Goal: Task Accomplishment & Management: Manage account settings

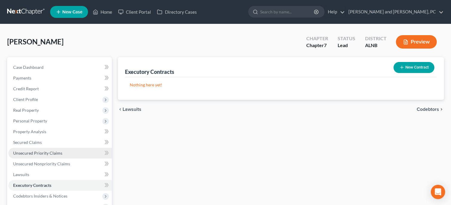
click at [54, 152] on span "Unsecured Priority Claims" at bounding box center [37, 153] width 49 height 5
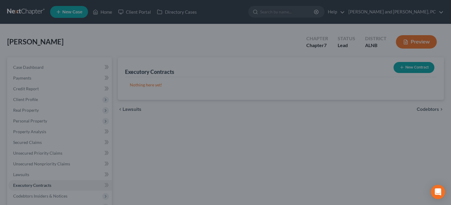
click at [122, 180] on div at bounding box center [225, 102] width 451 height 205
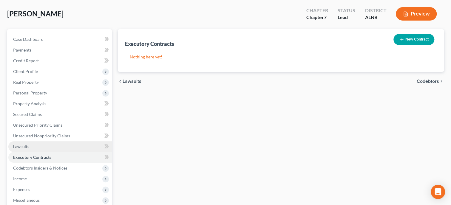
scroll to position [61, 0]
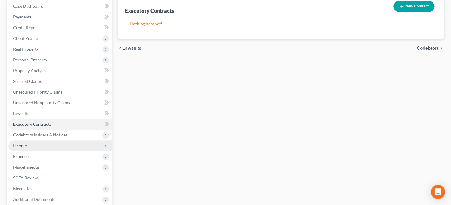
click at [34, 147] on span "Income" at bounding box center [60, 146] width 104 height 11
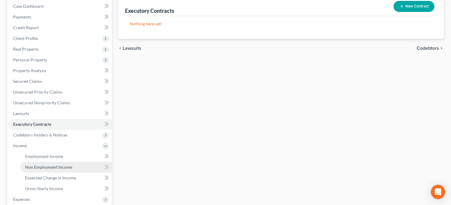
click at [38, 169] on link "Non Employment Income" at bounding box center [66, 167] width 92 height 11
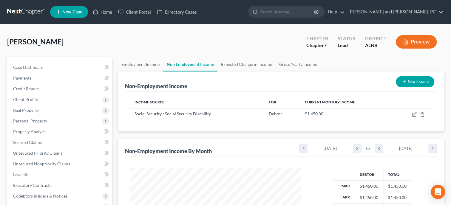
scroll to position [106, 183]
click at [413, 117] on td at bounding box center [412, 113] width 39 height 11
click at [414, 115] on icon "button" at bounding box center [414, 114] width 5 height 5
select select "4"
select select "0"
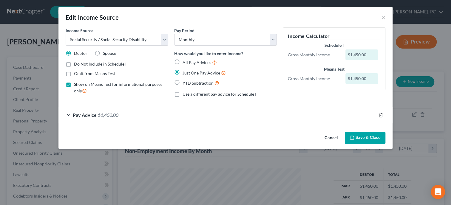
click at [380, 115] on icon "button" at bounding box center [380, 115] width 5 height 5
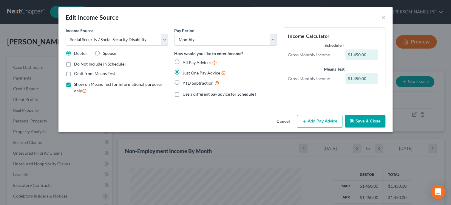
click at [314, 124] on button "Add Pay Advice" at bounding box center [320, 121] width 46 height 13
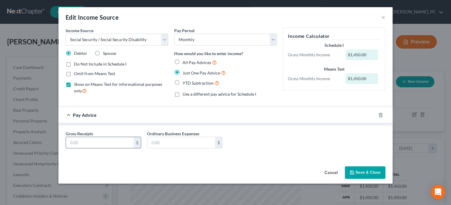
click at [123, 140] on input "text" at bounding box center [100, 142] width 68 height 11
type input "1,526.00"
click at [350, 170] on button "Save & Close" at bounding box center [365, 172] width 41 height 13
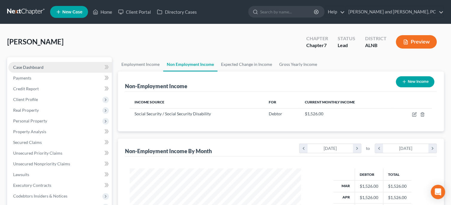
click at [42, 64] on link "Case Dashboard" at bounding box center [60, 67] width 104 height 11
select select "4"
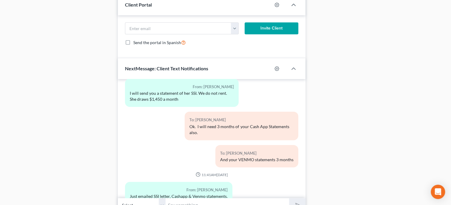
scroll to position [448, 0]
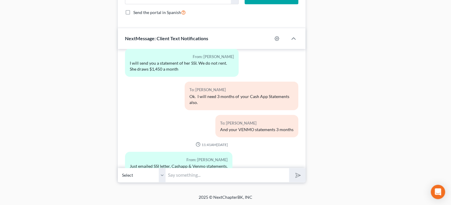
click at [241, 173] on input "text" at bounding box center [228, 175] width 124 height 15
type input "Got them. Thank you"
click at [289, 168] on button "submit" at bounding box center [297, 175] width 16 height 14
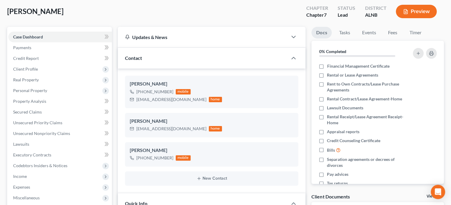
scroll to position [61, 0]
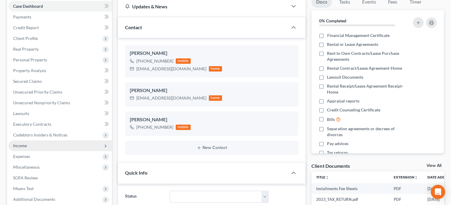
click at [33, 144] on span "Income" at bounding box center [60, 146] width 104 height 11
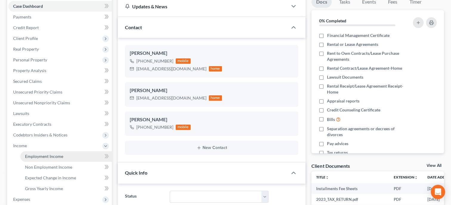
click at [38, 161] on link "Employment Income" at bounding box center [66, 156] width 92 height 11
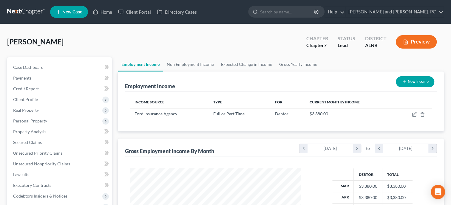
scroll to position [106, 183]
click at [406, 82] on button "New Income" at bounding box center [415, 81] width 38 height 11
select select "0"
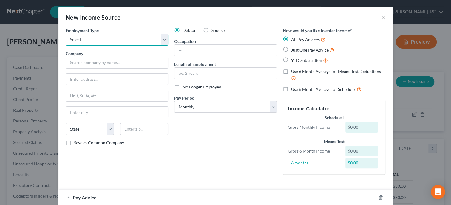
select select "0"
click option "Full or Part Time Employment" at bounding box center [0, 0] width 0 height 0
click at [212, 29] on label "Spouse" at bounding box center [218, 30] width 13 height 6
click at [214, 29] on input "Spouse" at bounding box center [216, 29] width 4 height 4
radio input "true"
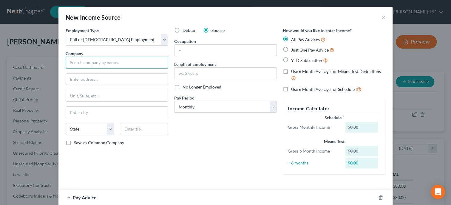
click at [146, 63] on input "text" at bounding box center [117, 63] width 103 height 12
type input "JM Onsite Repair"
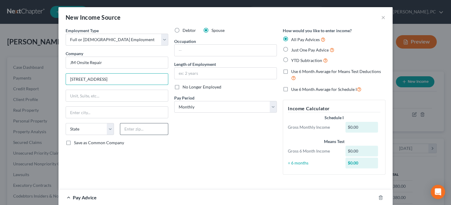
type input "3331 Rainbow Drive Ste E 119"
click at [159, 131] on input "text" at bounding box center [144, 129] width 48 height 12
type input "35906"
type input "Rainbow City"
select select "0"
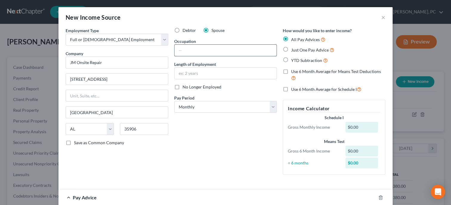
click at [235, 50] on input "text" at bounding box center [226, 50] width 102 height 11
type input "Laborer"
select select "3"
click option "Weekly" at bounding box center [0, 0] width 0 height 0
click at [290, 50] on div "Just One Pay Advice" at bounding box center [334, 50] width 103 height 7
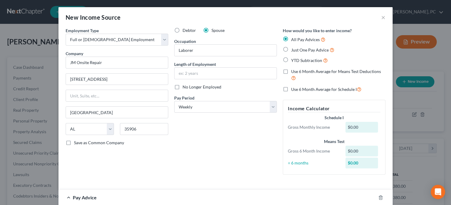
click at [291, 50] on label "Just One Pay Advice" at bounding box center [312, 50] width 43 height 7
click at [294, 50] on input "Just One Pay Advice" at bounding box center [296, 49] width 4 height 4
radio input "true"
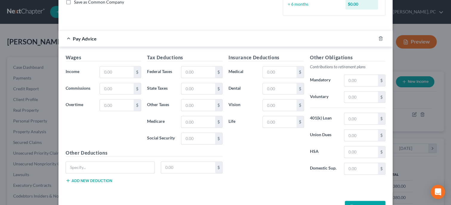
scroll to position [153, 0]
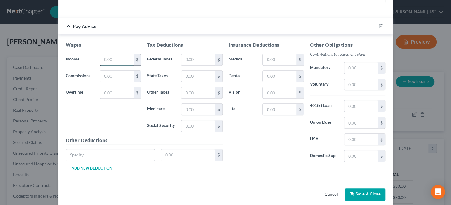
click at [122, 64] on input "text" at bounding box center [117, 59] width 34 height 11
type input "600.00"
click at [360, 195] on button "Save & Close" at bounding box center [365, 195] width 41 height 13
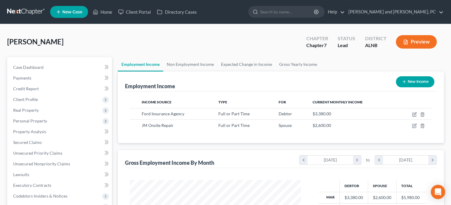
click at [274, 76] on div "Employment Income New Income" at bounding box center [281, 82] width 312 height 20
click at [196, 63] on link "Non Employment Income" at bounding box center [190, 64] width 54 height 14
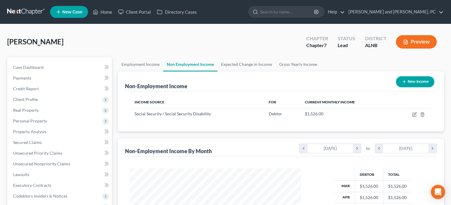
scroll to position [106, 183]
click at [228, 63] on link "Expected Change in Income" at bounding box center [247, 64] width 58 height 14
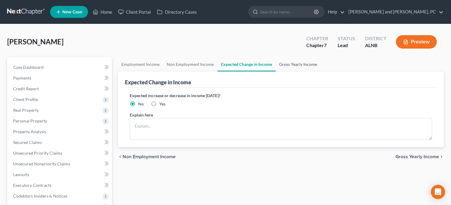
click at [296, 63] on link "Gross Yearly Income" at bounding box center [298, 64] width 45 height 14
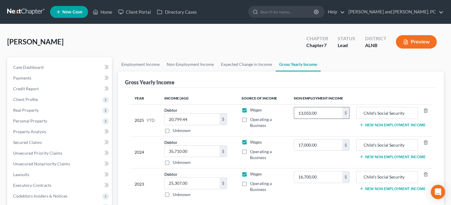
click at [326, 113] on input "13,050.00" at bounding box center [318, 112] width 48 height 11
type input "13,734.00"
click at [322, 142] on input "17,000.00" at bounding box center [318, 145] width 48 height 11
type input "17,868.00"
click at [312, 188] on td "16,700.00 $" at bounding box center [321, 185] width 65 height 32
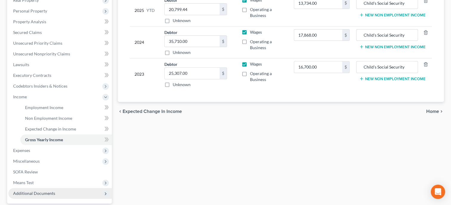
scroll to position [123, 0]
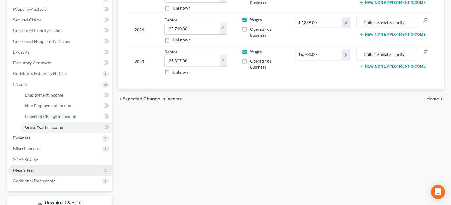
click at [41, 170] on span "Means Test" at bounding box center [60, 170] width 104 height 11
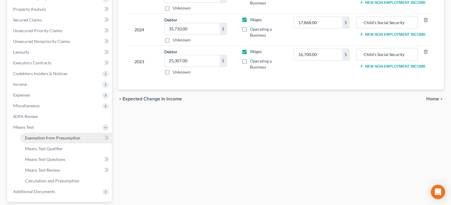
click at [49, 140] on link "Exemption from Presumption" at bounding box center [66, 138] width 92 height 11
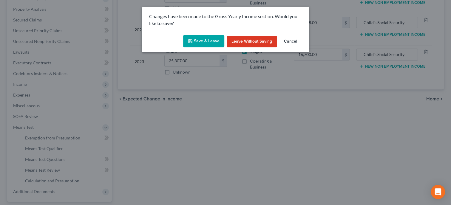
click at [214, 41] on button "Save & Leave" at bounding box center [203, 41] width 41 height 13
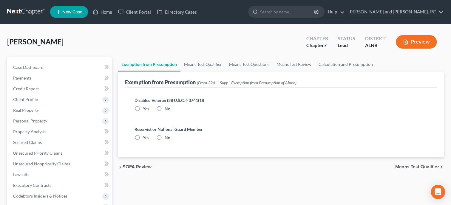
click at [165, 108] on label "No" at bounding box center [168, 109] width 6 height 6
click at [167, 108] on input "No" at bounding box center [169, 108] width 4 height 4
radio input "true"
click at [165, 138] on label "No" at bounding box center [168, 138] width 6 height 6
click at [167, 138] on input "No" at bounding box center [169, 137] width 4 height 4
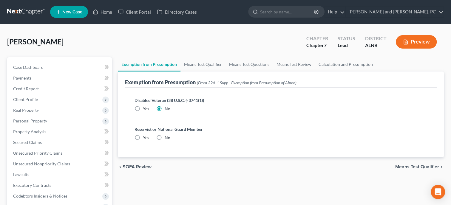
radio input "true"
click at [208, 62] on link "Means Test Qualifier" at bounding box center [203, 64] width 45 height 14
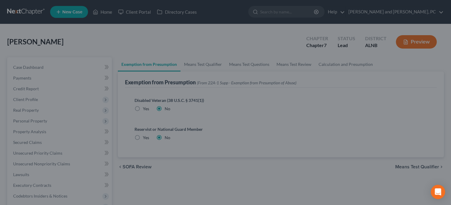
click at [183, 51] on div at bounding box center [225, 102] width 451 height 205
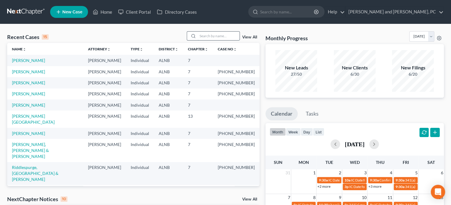
click at [212, 32] on input "search" at bounding box center [219, 36] width 42 height 9
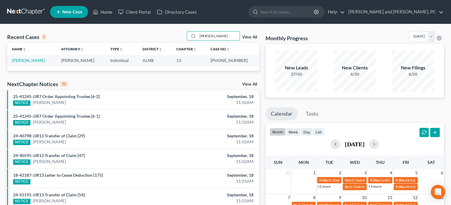
type input "carden"
click at [45, 61] on link "[PERSON_NAME]" at bounding box center [28, 60] width 33 height 5
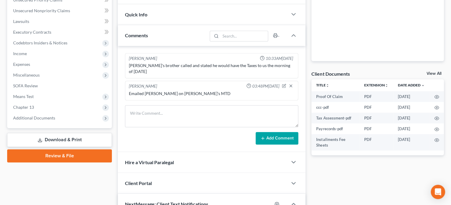
scroll to position [58, 0]
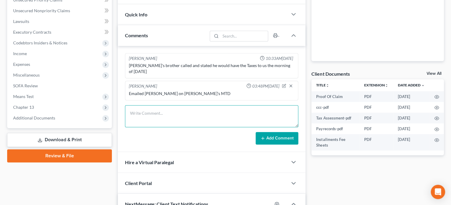
click at [152, 112] on textarea at bounding box center [211, 116] width 173 height 22
type textarea "Mailed payment to Linda Truste check no: 4319 in the amount of 360.00"
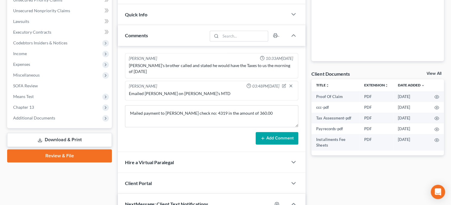
click at [267, 135] on button "Add Comment" at bounding box center [277, 138] width 43 height 13
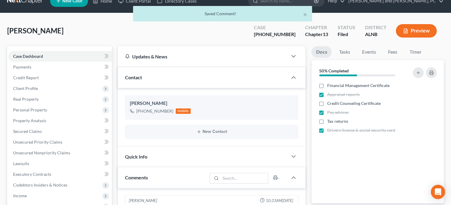
scroll to position [0, 0]
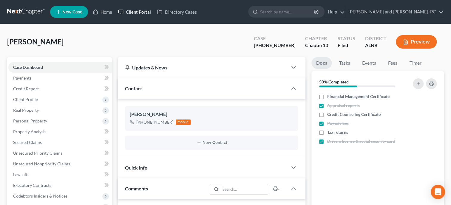
click at [143, 10] on link "Client Portal" at bounding box center [134, 12] width 39 height 11
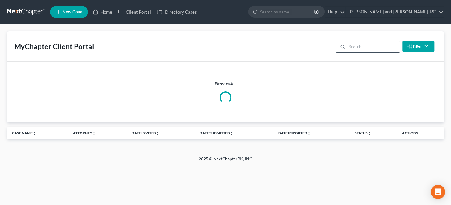
click at [347, 45] on input "search" at bounding box center [373, 46] width 53 height 11
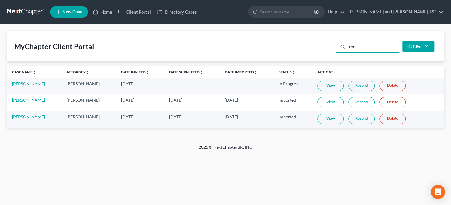
type input "rod"
click at [21, 100] on link "Marcus Rodriguez" at bounding box center [28, 100] width 33 height 5
select select "6"
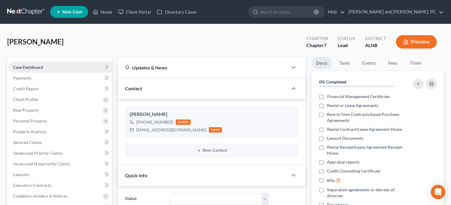
scroll to position [20, 0]
click at [148, 13] on link "Client Portal" at bounding box center [134, 12] width 39 height 11
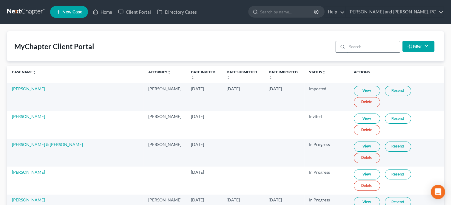
click at [361, 43] on input "search" at bounding box center [373, 46] width 53 height 11
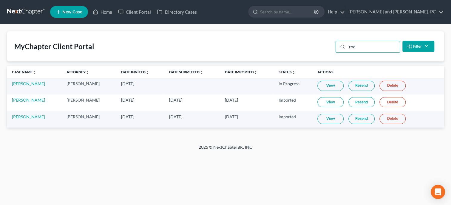
click at [314, 136] on div "MyChapter Client Portal rod Filter Status Filter... Invited In Progress Ready T…" at bounding box center [225, 84] width 451 height 120
click at [366, 51] on input "rod" at bounding box center [373, 46] width 53 height 11
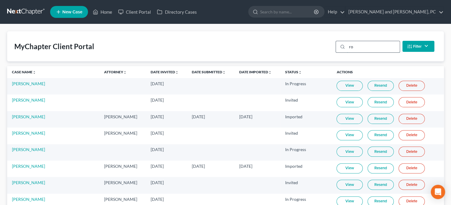
type input "r"
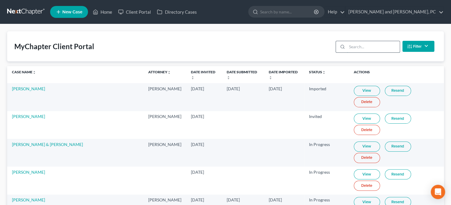
click at [355, 49] on input "search" at bounding box center [373, 46] width 53 height 11
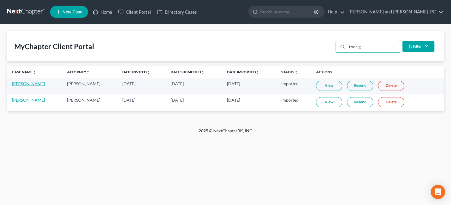
type input "rodrig"
click at [39, 85] on link "Marcus Rodriguez" at bounding box center [28, 83] width 33 height 5
select select "6"
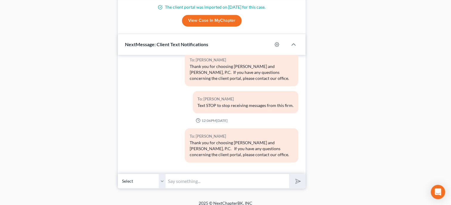
scroll to position [400, 0]
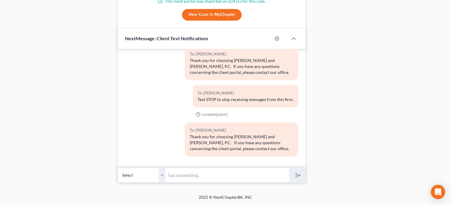
click at [198, 176] on input "text" at bounding box center [228, 175] width 124 height 15
type input "My email address is stacy@jenningsandmesser.com"
click at [297, 176] on icon "submit" at bounding box center [297, 175] width 8 height 8
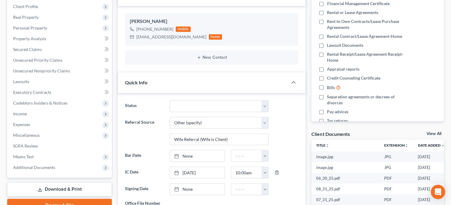
scroll to position [0, 0]
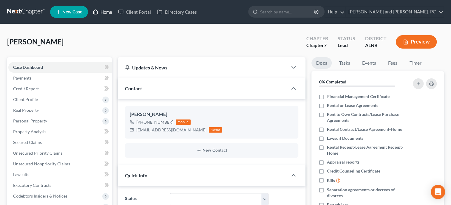
click at [110, 14] on link "Home" at bounding box center [102, 12] width 25 height 11
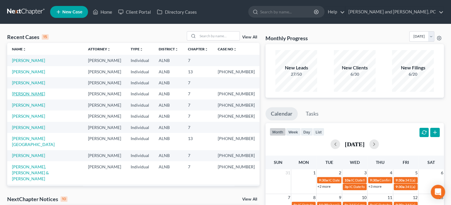
click at [28, 95] on link "[PERSON_NAME]" at bounding box center [28, 93] width 33 height 5
select select "0"
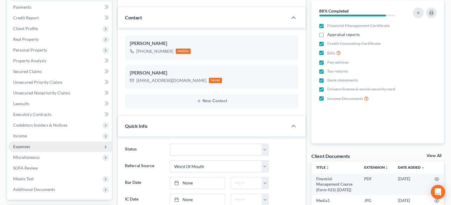
scroll to position [123, 0]
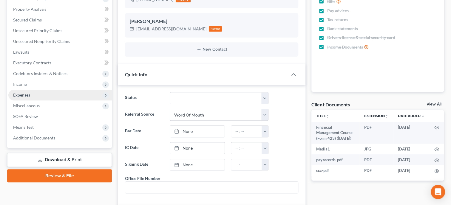
click at [27, 95] on span "Expenses" at bounding box center [21, 94] width 17 height 5
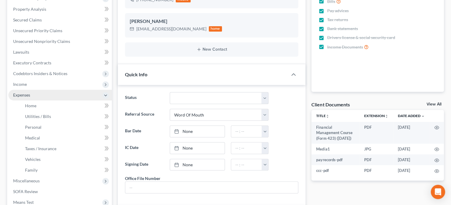
scroll to position [1345, 0]
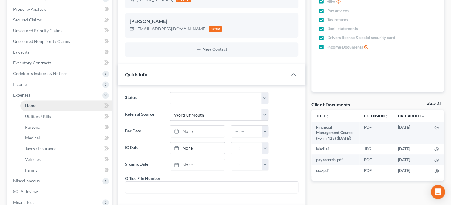
click at [27, 105] on span "Home" at bounding box center [30, 105] width 11 height 5
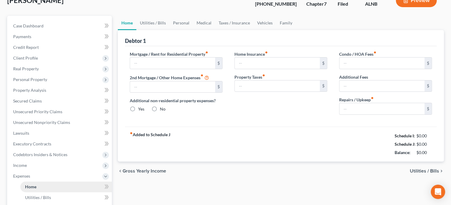
scroll to position [1, 0]
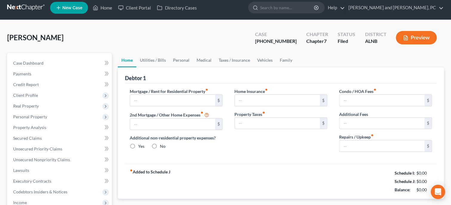
type input "0.00"
radio input "true"
type input "0.00"
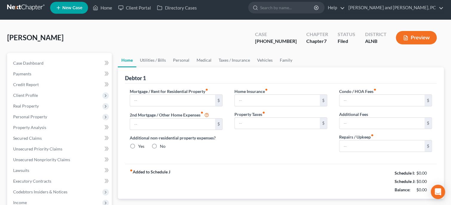
type input "0.00"
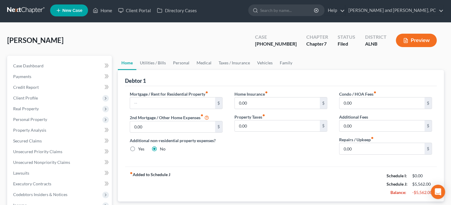
scroll to position [0, 0]
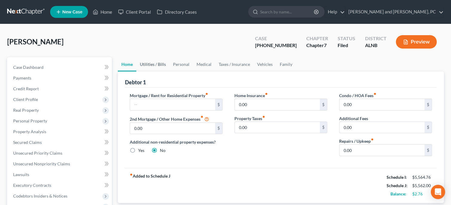
click at [146, 65] on link "Utilities / Bills" at bounding box center [152, 64] width 33 height 14
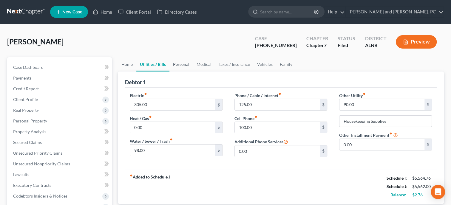
click at [177, 65] on link "Personal" at bounding box center [181, 64] width 24 height 14
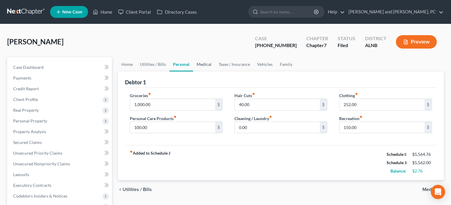
click at [208, 65] on link "Medical" at bounding box center [204, 64] width 22 height 14
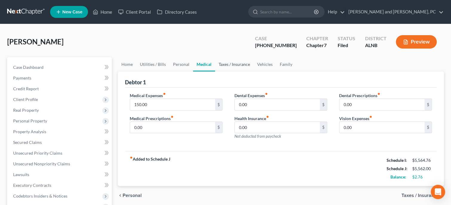
click at [218, 65] on link "Taxes / Insurance" at bounding box center [234, 64] width 38 height 14
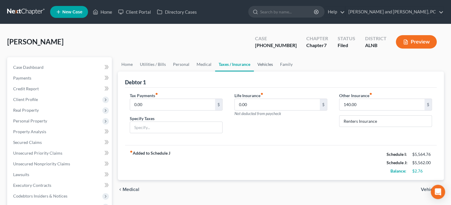
click at [261, 63] on link "Vehicles" at bounding box center [265, 64] width 23 height 14
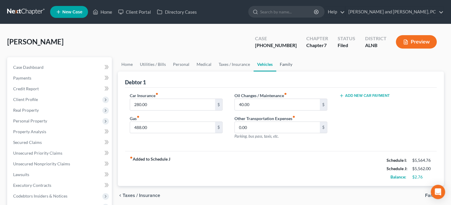
click at [284, 62] on link "Family" at bounding box center [286, 64] width 20 height 14
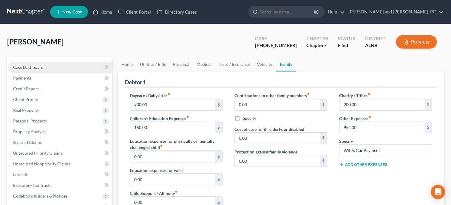
click at [13, 70] on link "Case Dashboard" at bounding box center [60, 67] width 104 height 11
select select "0"
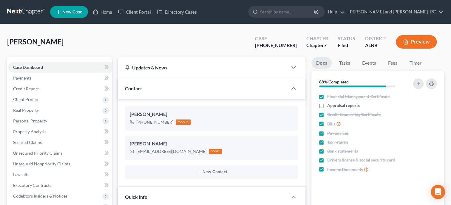
scroll to position [1345, 0]
click at [45, 109] on span "Real Property" at bounding box center [60, 110] width 104 height 11
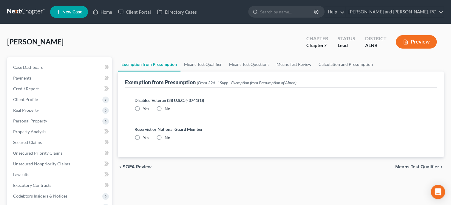
radio input "true"
click at [217, 64] on link "Means Test Qualifier" at bounding box center [203, 64] width 45 height 14
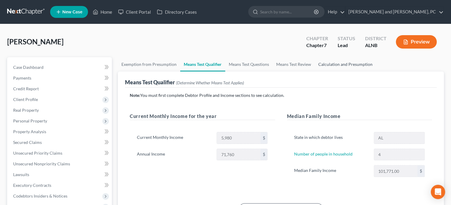
click at [322, 67] on link "Calculation and Presumption" at bounding box center [345, 64] width 61 height 14
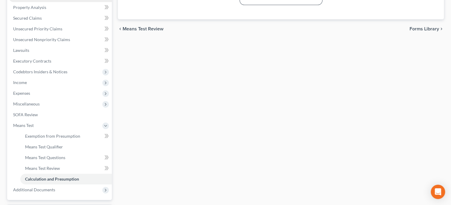
scroll to position [84, 0]
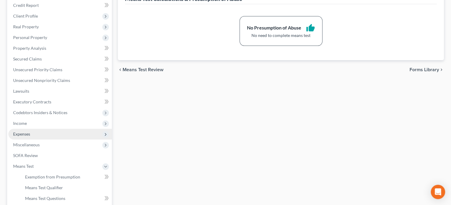
click at [32, 133] on span "Expenses" at bounding box center [60, 134] width 104 height 11
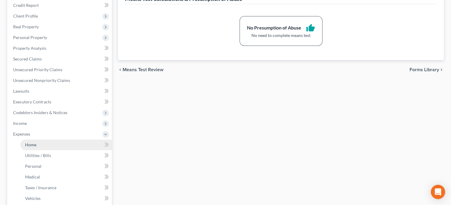
click at [33, 143] on span "Home" at bounding box center [30, 144] width 11 height 5
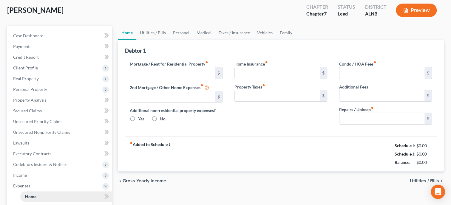
type input "0.00"
radio input "true"
type input "200.00"
type input "0.00"
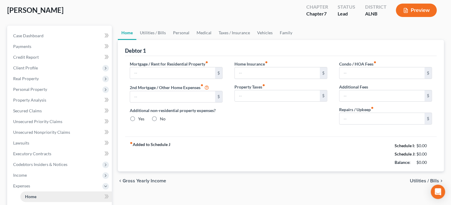
type input "0.00"
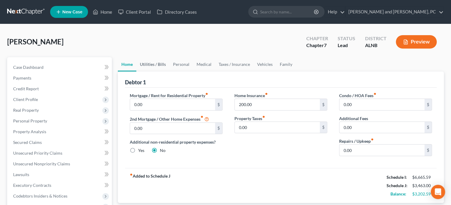
click at [161, 63] on link "Utilities / Bills" at bounding box center [152, 64] width 33 height 14
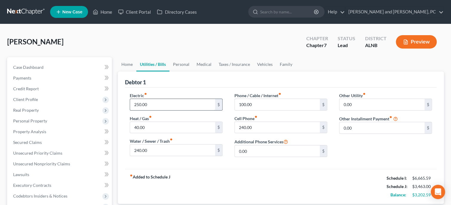
click at [160, 103] on input "250.00" at bounding box center [172, 104] width 85 height 11
type input "310.00"
click at [160, 149] on input "240.00" at bounding box center [172, 150] width 85 height 11
type input "98.00"
click at [162, 105] on input "310.00" at bounding box center [172, 104] width 85 height 11
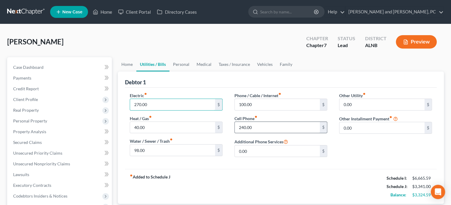
type input "270.00"
click at [270, 123] on input "240.00" at bounding box center [277, 127] width 85 height 11
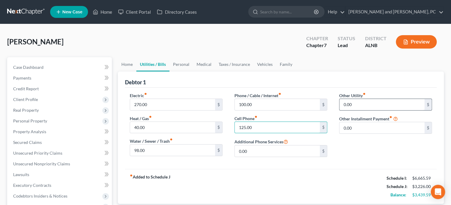
type input "125.00"
click at [356, 104] on input "0.00" at bounding box center [382, 104] width 85 height 11
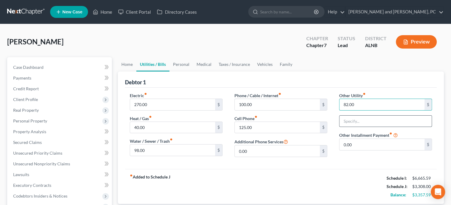
type input "82.00"
click at [413, 123] on input "text" at bounding box center [386, 121] width 92 height 11
type input "Housekeeping Supplies"
click at [180, 63] on link "Personal" at bounding box center [181, 64] width 24 height 14
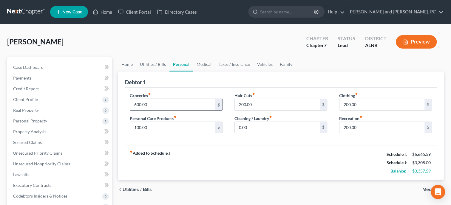
click at [178, 103] on input "600.00" at bounding box center [172, 104] width 85 height 11
type input "1,143.00"
click at [176, 125] on input "100.00" at bounding box center [172, 127] width 85 height 11
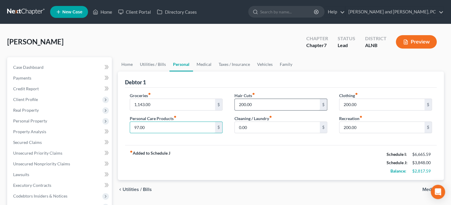
type input "97.00"
click at [260, 106] on input "200.00" at bounding box center [277, 104] width 85 height 11
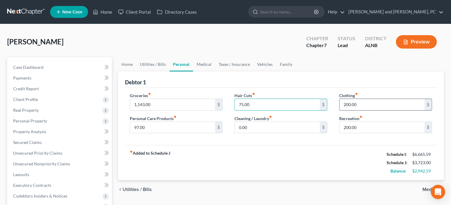
type input "75.00"
click at [360, 104] on input "200.00" at bounding box center [382, 104] width 85 height 11
type input "300.00"
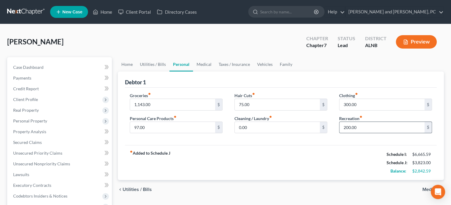
click at [364, 126] on input "200.00" at bounding box center [382, 127] width 85 height 11
type input "1"
type input "150.00"
click at [200, 66] on link "Medical" at bounding box center [204, 64] width 22 height 14
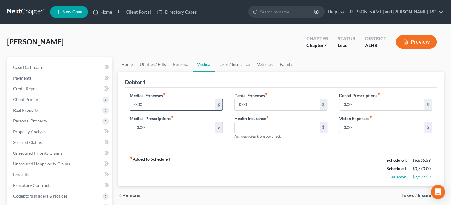
click at [171, 104] on input "0.00" at bounding box center [172, 104] width 85 height 11
type input "100.00"
click at [169, 127] on input "20.00" at bounding box center [172, 127] width 85 height 11
type input "50.00"
click at [229, 63] on link "Taxes / Insurance" at bounding box center [234, 64] width 38 height 14
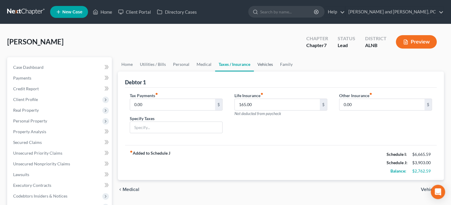
click at [260, 66] on link "Vehicles" at bounding box center [265, 64] width 23 height 14
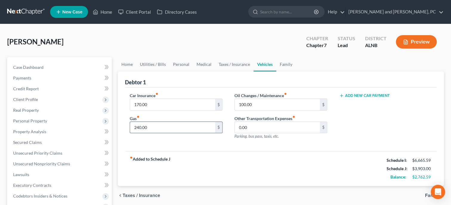
click at [173, 126] on input "240.00" at bounding box center [172, 127] width 85 height 11
type input "600.00"
click at [283, 66] on link "Family" at bounding box center [286, 64] width 20 height 14
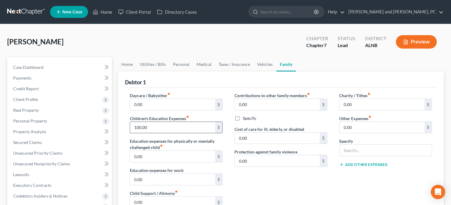
click at [180, 125] on input "100.00" at bounding box center [172, 127] width 85 height 11
type input "379.16"
click at [252, 178] on div "Contributions to other family members fiber_manual_record 0.00 $ Specify Cost o…" at bounding box center [281, 155] width 105 height 127
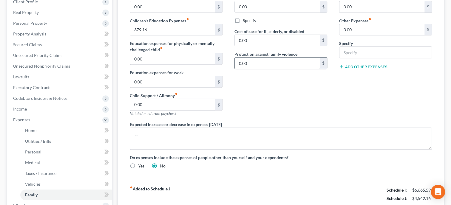
scroll to position [61, 0]
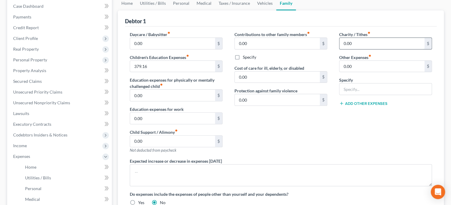
click at [348, 44] on input "0.00" at bounding box center [382, 43] width 85 height 11
type input "250.00"
click at [284, 141] on div "Contributions to other family members fiber_manual_record 0.00 $ Specify Cost o…" at bounding box center [281, 94] width 105 height 127
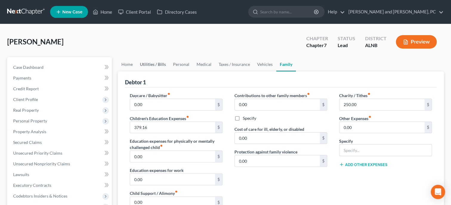
click at [149, 64] on link "Utilities / Bills" at bounding box center [152, 64] width 33 height 14
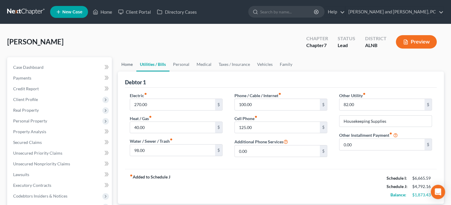
click at [128, 65] on link "Home" at bounding box center [127, 64] width 18 height 14
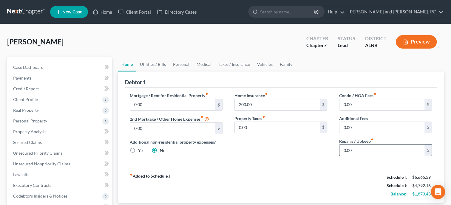
click at [365, 148] on input "0.00" at bounding box center [382, 150] width 85 height 11
type input "200.00"
click at [302, 172] on div "fiber_manual_record Added to Schedule J Schedule I: $6,665.59 Schedule J: $4,99…" at bounding box center [281, 185] width 312 height 35
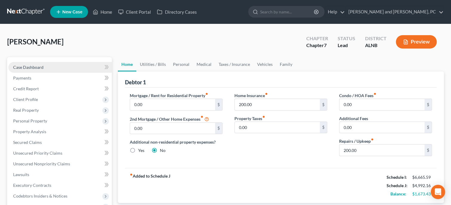
click at [46, 70] on link "Case Dashboard" at bounding box center [60, 67] width 104 height 11
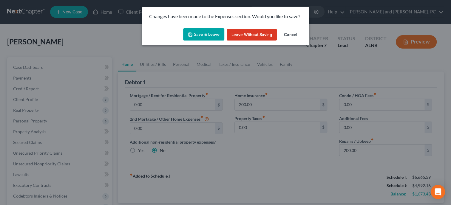
click at [192, 34] on icon "button" at bounding box center [190, 34] width 5 height 5
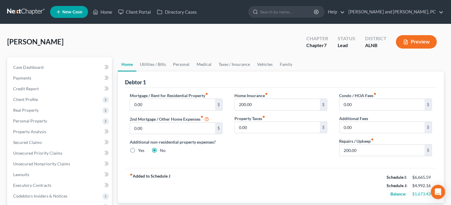
select select "4"
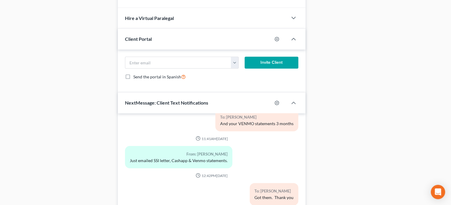
scroll to position [448, 0]
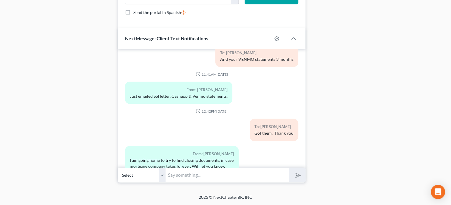
click at [171, 176] on input "text" at bounding box center [228, 175] width 124 height 15
type input "Does your husband have a car payment and/or any debt payments?"
click at [289, 168] on button "submit" at bounding box center [297, 175] width 16 height 14
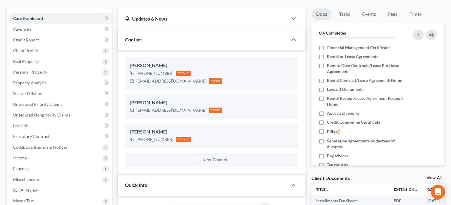
scroll to position [925, 0]
click at [39, 53] on span "Client Profile" at bounding box center [60, 50] width 104 height 11
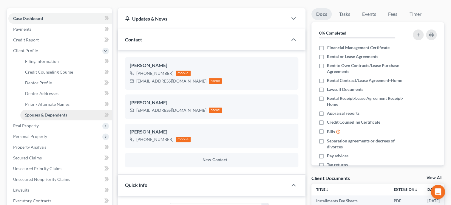
click at [38, 116] on span "Spouses & Dependents" at bounding box center [46, 114] width 42 height 5
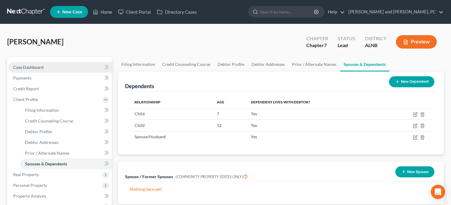
click at [36, 67] on span "Case Dashboard" at bounding box center [28, 67] width 30 height 5
select select "4"
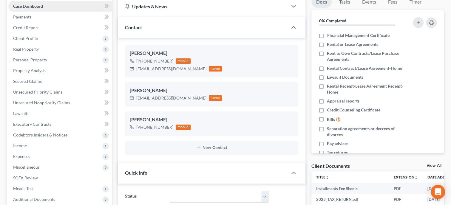
scroll to position [925, 0]
click at [22, 153] on span "Expenses" at bounding box center [60, 156] width 104 height 11
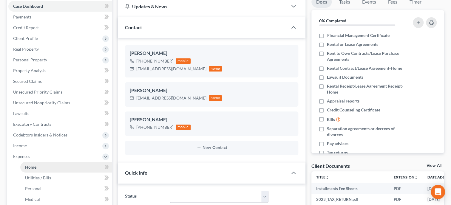
click at [27, 167] on span "Home" at bounding box center [30, 167] width 11 height 5
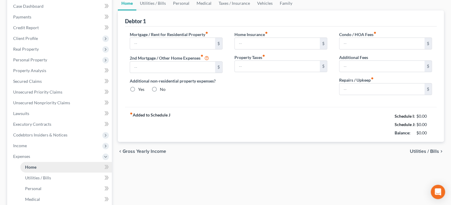
type input "0.00"
radio input "true"
type input "200.00"
type input "0.00"
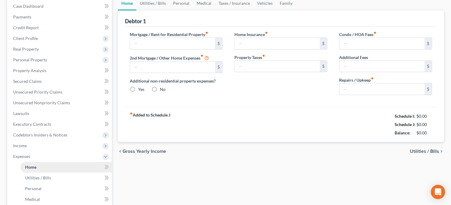
type input "0.00"
type input "200.00"
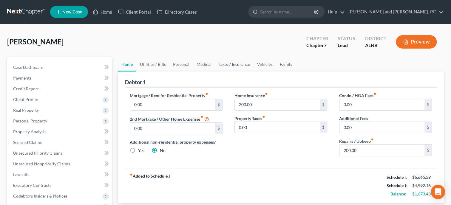
click at [223, 66] on link "Taxes / Insurance" at bounding box center [234, 64] width 38 height 14
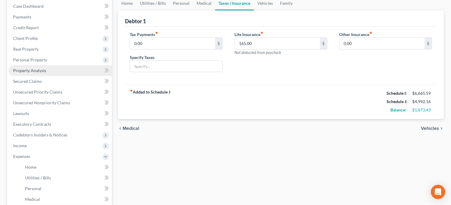
scroll to position [92, 0]
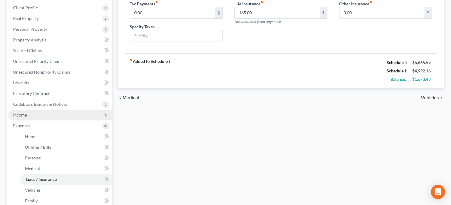
click at [20, 118] on span "Income" at bounding box center [60, 115] width 104 height 11
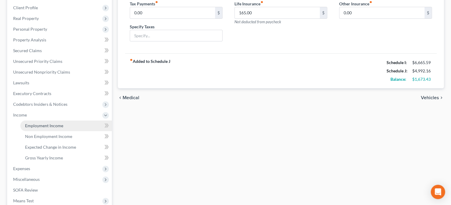
click at [36, 129] on link "Employment Income" at bounding box center [66, 126] width 92 height 11
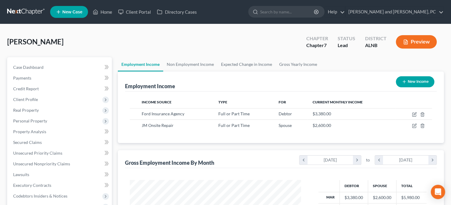
scroll to position [106, 183]
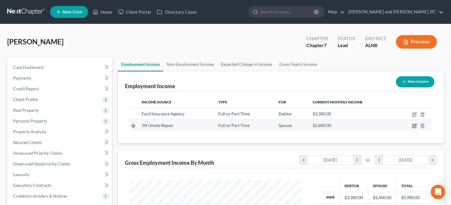
click at [414, 126] on icon "button" at bounding box center [415, 125] width 3 height 3
select select "0"
select select "3"
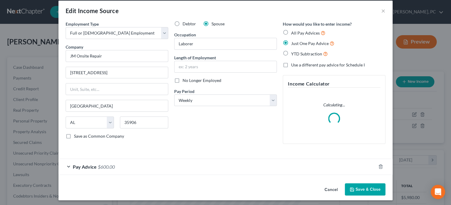
scroll to position [9, 0]
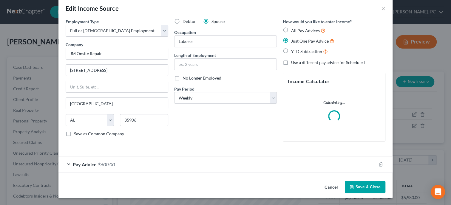
click at [97, 165] on div "Pay Advice $600.00" at bounding box center [216, 165] width 317 height 16
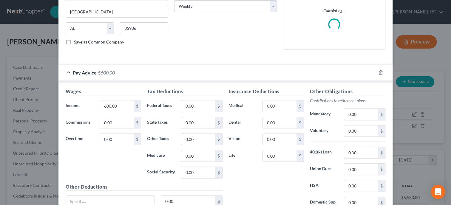
scroll to position [154, 0]
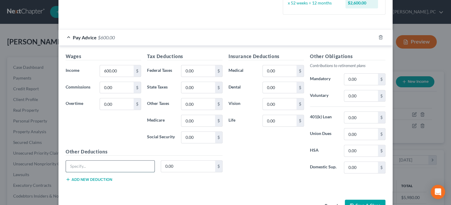
click at [144, 164] on input "text" at bounding box center [110, 166] width 89 height 11
type input "Estimated Weekly Tax"
click at [178, 168] on input "0.00" at bounding box center [188, 166] width 54 height 11
type input "150.00"
click at [270, 178] on div "Insurance Deductions Medical 0.00 $ Dental 0.00 $ Vision 0.00 $ Life 0.00 $ Oth…" at bounding box center [307, 120] width 163 height 134
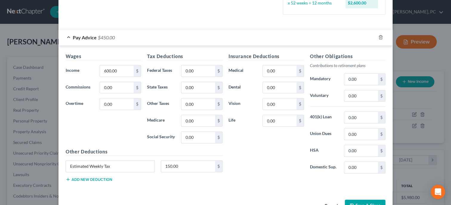
scroll to position [172, 0]
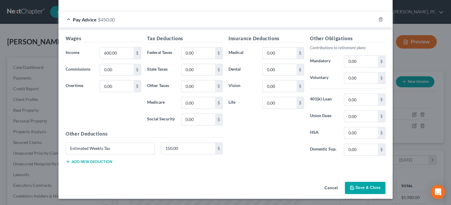
click at [369, 189] on button "Save & Close" at bounding box center [365, 188] width 41 height 13
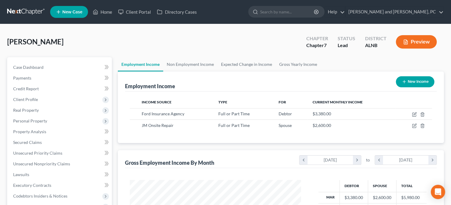
click at [298, 79] on div "Employment Income New Income" at bounding box center [281, 82] width 312 height 20
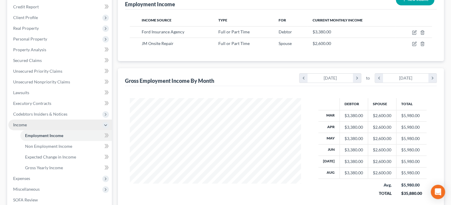
scroll to position [92, 0]
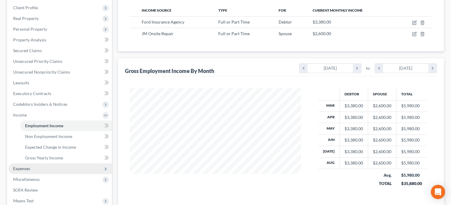
click at [22, 167] on span "Expenses" at bounding box center [21, 168] width 17 height 5
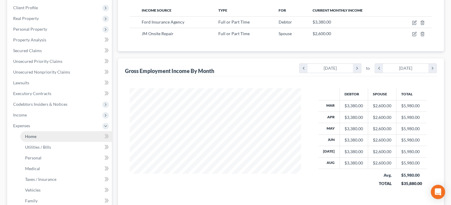
click at [30, 138] on span "Home" at bounding box center [30, 136] width 11 height 5
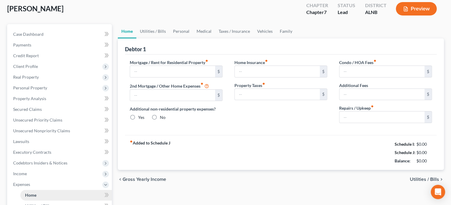
type input "0.00"
radio input "true"
type input "200.00"
type input "0.00"
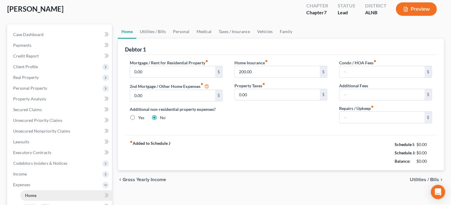
type input "0.00"
type input "200.00"
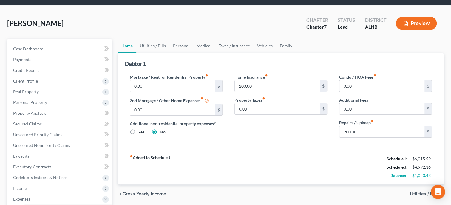
scroll to position [30, 0]
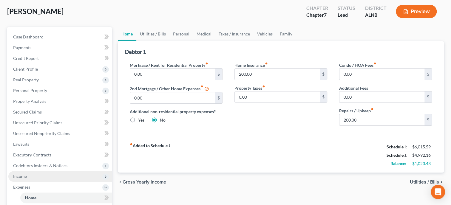
click at [27, 174] on span "Income" at bounding box center [60, 176] width 104 height 11
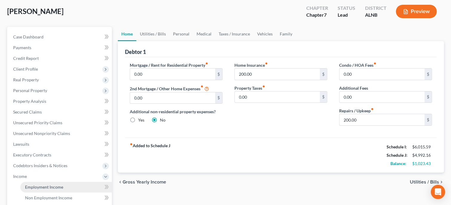
click at [33, 184] on link "Employment Income" at bounding box center [66, 187] width 92 height 11
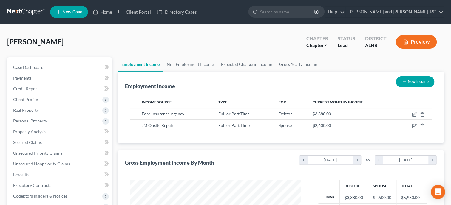
scroll to position [106, 183]
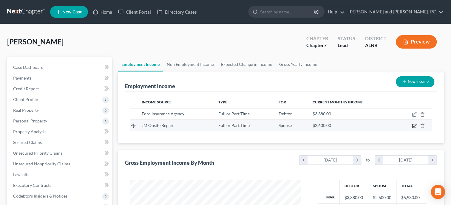
click at [413, 125] on icon "button" at bounding box center [414, 126] width 5 height 5
select select "0"
select select "3"
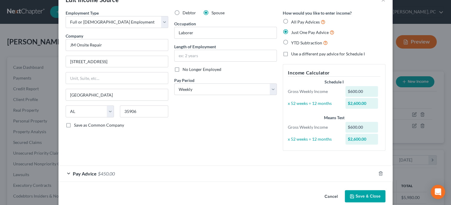
scroll to position [27, 0]
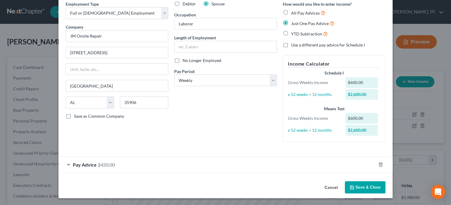
click at [99, 166] on span "$450.00" at bounding box center [106, 165] width 17 height 6
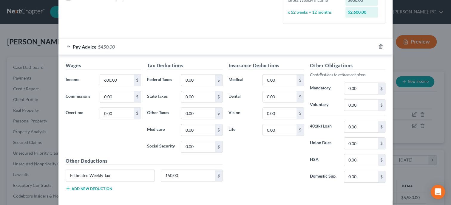
scroll to position [172, 0]
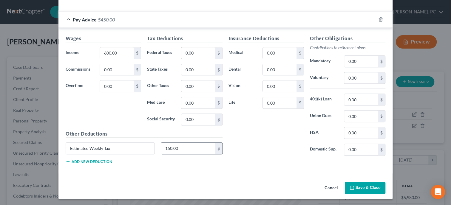
click at [208, 151] on input "150.00" at bounding box center [188, 148] width 54 height 11
type input "200.00"
click at [203, 162] on div "Other Deductions Estimated Weekly Tax 200.00 $ Add new deduction" at bounding box center [144, 149] width 163 height 38
click at [346, 185] on button "Save & Close" at bounding box center [365, 188] width 41 height 13
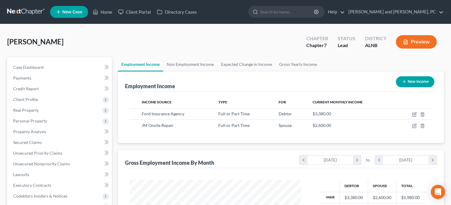
click at [216, 151] on div "Gross Employment Income By Month chevron_left March 2025 chevron_right to chevr…" at bounding box center [281, 159] width 312 height 18
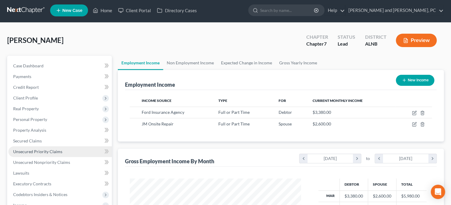
scroll to position [92, 0]
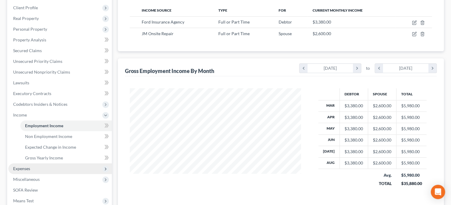
click at [54, 172] on span "Expenses" at bounding box center [60, 169] width 104 height 11
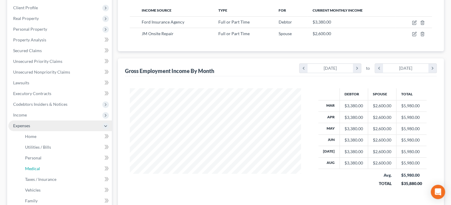
click at [54, 172] on link "Medical" at bounding box center [66, 169] width 92 height 11
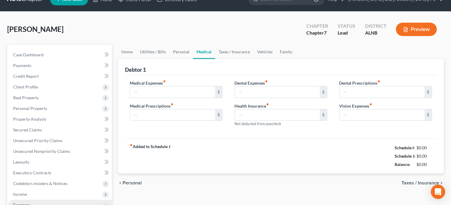
type input "100.00"
type input "50.00"
type input "0.00"
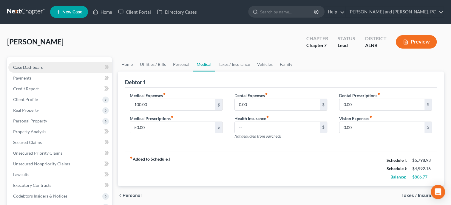
click at [33, 66] on span "Case Dashboard" at bounding box center [28, 67] width 30 height 5
select select "4"
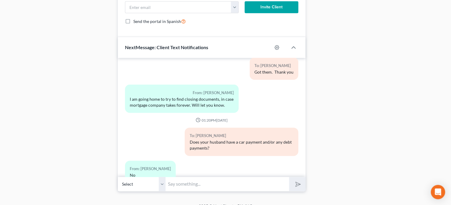
scroll to position [448, 0]
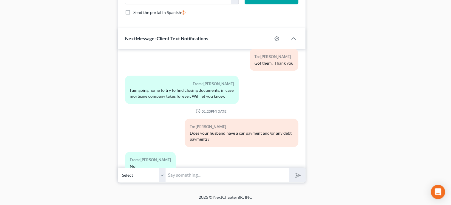
click at [195, 178] on input "text" at bounding box center [228, 175] width 124 height 15
type input "Does your husband pay any child support?"
click at [289, 168] on button "submit" at bounding box center [297, 175] width 16 height 14
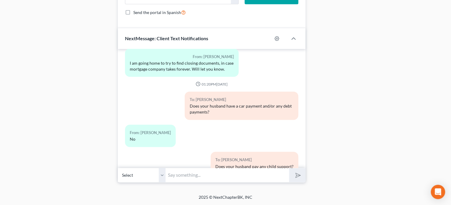
scroll to position [980, 0]
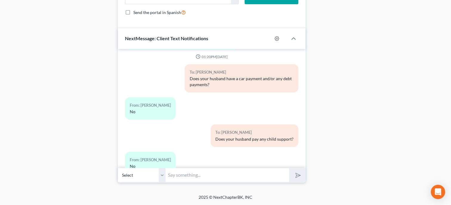
click at [211, 177] on input "text" at bounding box center [228, 175] width 124 height 15
type input "Ok. I have like 1500.00 of income to get rid of so I can get you qualified. Is …"
click at [289, 168] on button "submit" at bounding box center [297, 175] width 16 height 14
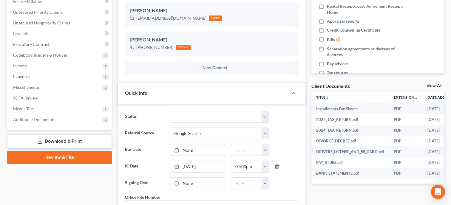
scroll to position [141, 0]
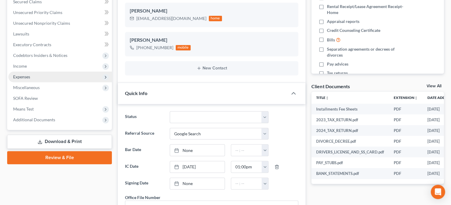
click at [22, 73] on span "Expenses" at bounding box center [60, 77] width 104 height 11
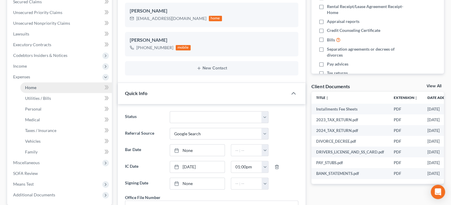
click at [27, 87] on span "Home" at bounding box center [30, 87] width 11 height 5
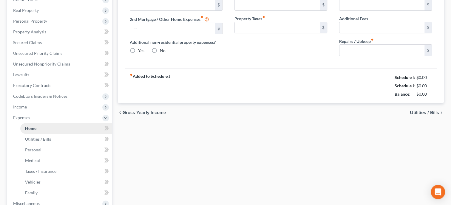
type input "0.00"
radio input "true"
type input "200.00"
type input "0.00"
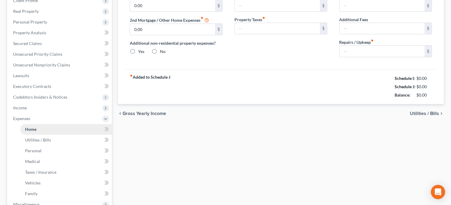
type input "0.00"
type input "200.00"
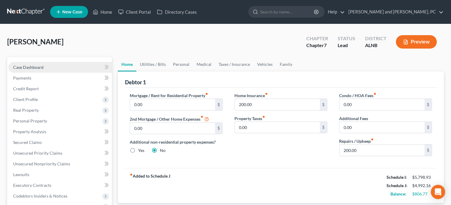
click at [27, 67] on span "Case Dashboard" at bounding box center [28, 67] width 30 height 5
select select "4"
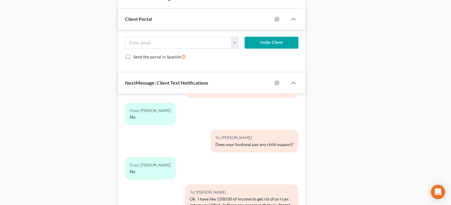
scroll to position [448, 0]
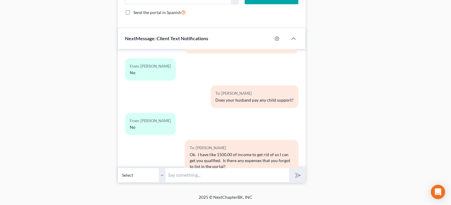
click at [189, 173] on input "text" at bounding box center [228, 175] width 124 height 15
type input "How much is your loan payment with FSCU?"
click at [289, 168] on button "submit" at bounding box center [297, 175] width 16 height 14
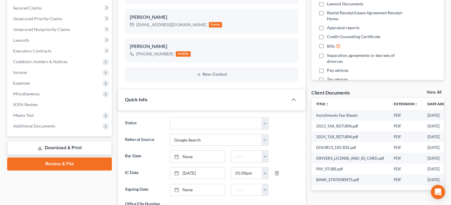
scroll to position [110, 0]
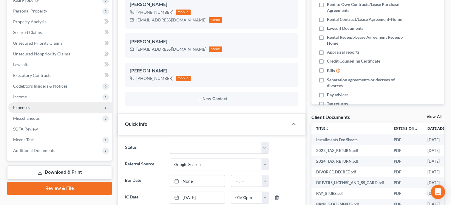
click at [55, 107] on span "Expenses" at bounding box center [60, 107] width 104 height 11
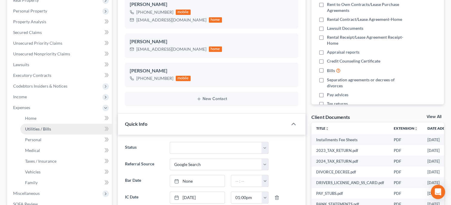
click at [56, 127] on link "Utilities / Bills" at bounding box center [66, 129] width 92 height 11
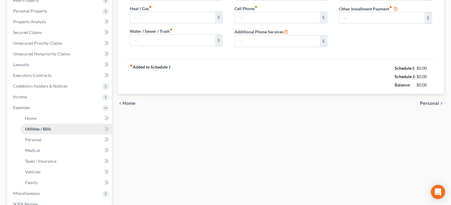
type input "270.00"
type input "40.00"
type input "98.00"
type input "100.00"
type input "125.00"
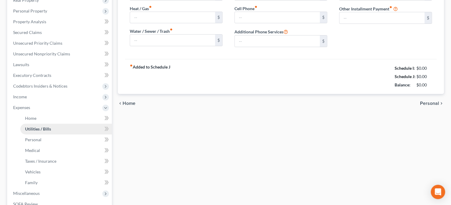
type input "0.00"
type input "82.00"
type input "Housekeeping Supplies"
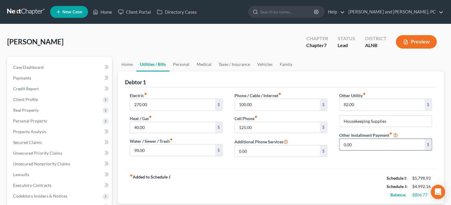
click at [357, 146] on input "0.00" at bounding box center [382, 144] width 85 height 11
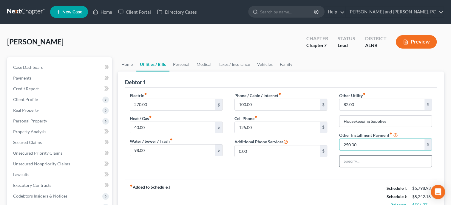
type input "250.00"
click at [362, 165] on input "text" at bounding box center [386, 161] width 92 height 11
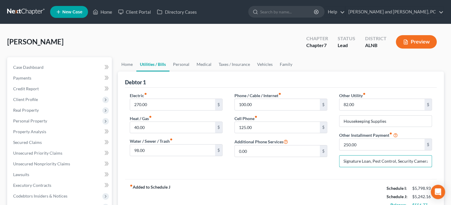
type input "Family Savings Credit Union Signature Loan, Pest Control, Security Cameras"
click at [346, 197] on div "fiber_manual_record Added to Schedule J Schedule I: $5,798.93 Schedule J: $5,24…" at bounding box center [281, 196] width 312 height 35
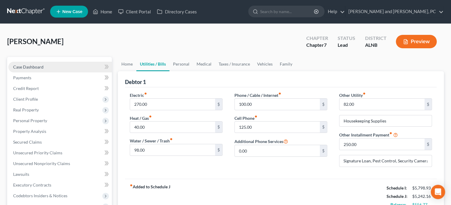
scroll to position [0, 0]
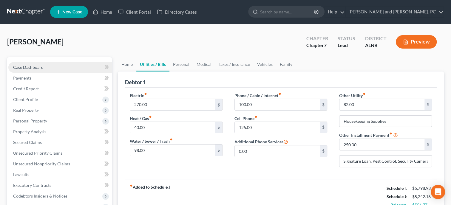
click at [31, 67] on span "Case Dashboard" at bounding box center [28, 67] width 30 height 5
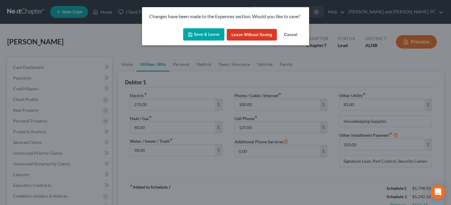
click at [199, 34] on button "Save & Leave" at bounding box center [203, 34] width 41 height 13
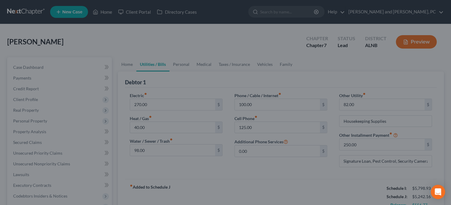
select select "4"
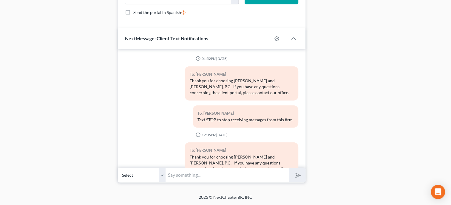
scroll to position [1073, 0]
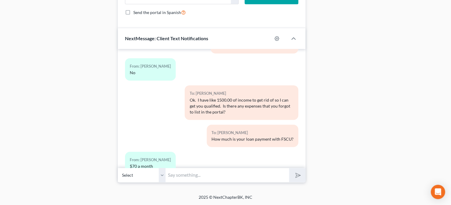
click at [199, 173] on input "text" at bounding box center [228, 175] width 124 height 15
type input "h"
type input "Who owns the home you live in?"
click at [289, 168] on button "submit" at bounding box center [297, 175] width 16 height 14
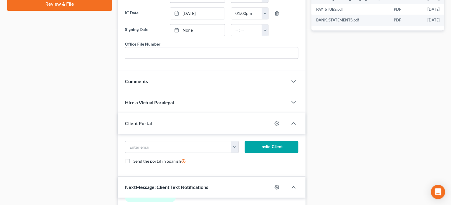
scroll to position [80, 0]
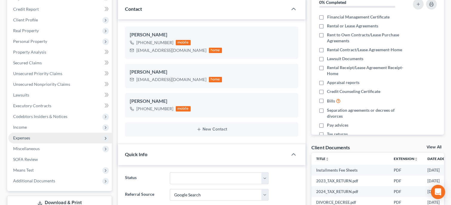
click at [31, 137] on span "Expenses" at bounding box center [60, 138] width 104 height 11
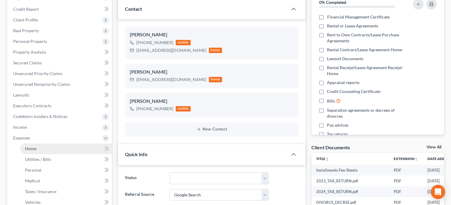
click at [35, 150] on span "Home" at bounding box center [30, 148] width 11 height 5
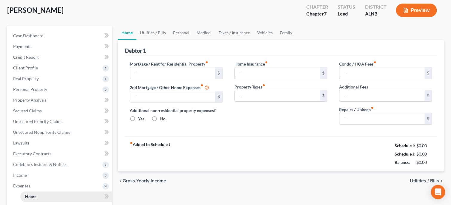
type input "0.00"
radio input "true"
type input "200.00"
type input "0.00"
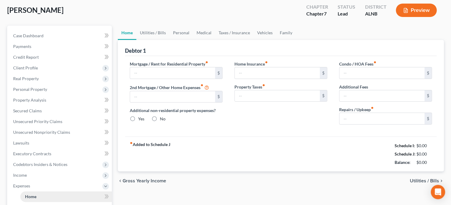
type input "0.00"
type input "200.00"
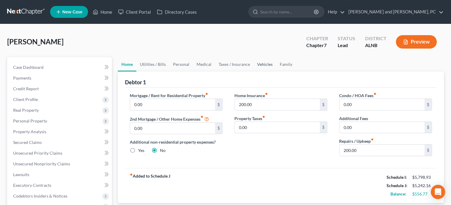
click at [261, 64] on link "Vehicles" at bounding box center [265, 64] width 23 height 14
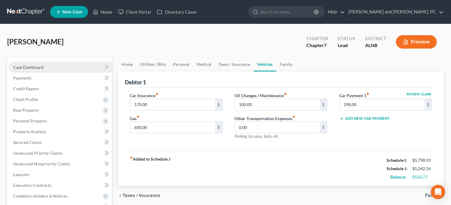
click at [32, 67] on span "Case Dashboard" at bounding box center [28, 67] width 30 height 5
select select "4"
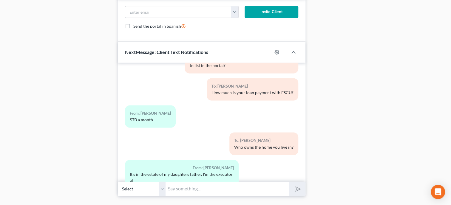
scroll to position [448, 0]
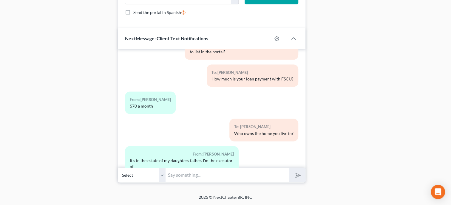
click at [188, 172] on input "text" at bounding box center [228, 175] width 124 height 15
type input "Ok."
click at [300, 178] on icon "submit" at bounding box center [297, 175] width 6 height 6
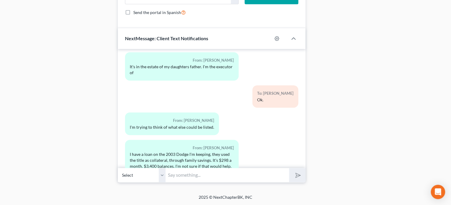
click at [200, 169] on input "text" at bounding box center [228, 175] width 124 height 15
type input "I have that down. Does your husband get a 1099 at the end of the year since the…"
click at [289, 168] on button "submit" at bounding box center [297, 175] width 16 height 14
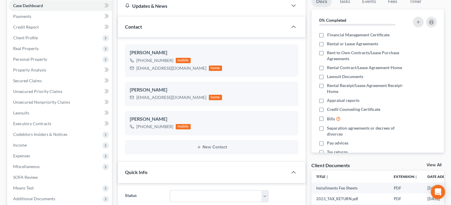
scroll to position [49, 0]
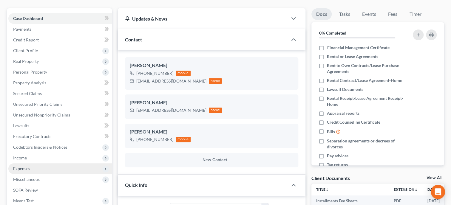
click at [40, 171] on span "Expenses" at bounding box center [60, 169] width 104 height 11
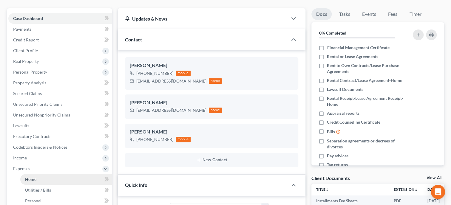
click at [40, 177] on link "Home" at bounding box center [66, 179] width 92 height 11
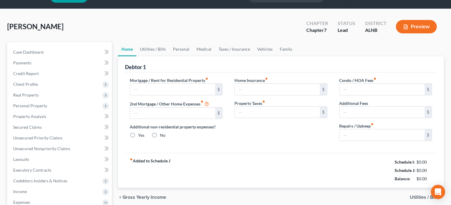
type input "0.00"
radio input "true"
type input "200.00"
type input "0.00"
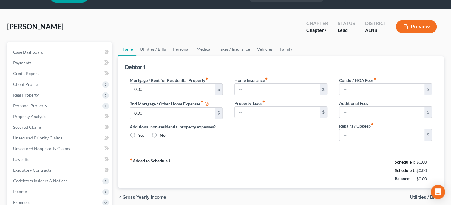
type input "0.00"
type input "200.00"
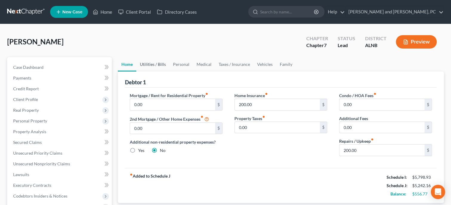
click at [160, 67] on link "Utilities / Bills" at bounding box center [152, 64] width 33 height 14
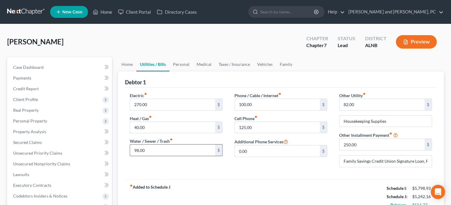
click at [149, 155] on div "98.00 $" at bounding box center [176, 150] width 93 height 12
click at [150, 149] on input "98.00" at bounding box center [172, 150] width 85 height 11
type input "110.00"
click at [169, 181] on div "fiber_manual_record Added to Schedule J Schedule I: $5,798.93 Schedule J: $5,25…" at bounding box center [281, 196] width 312 height 35
click at [180, 66] on link "Personal" at bounding box center [181, 64] width 24 height 14
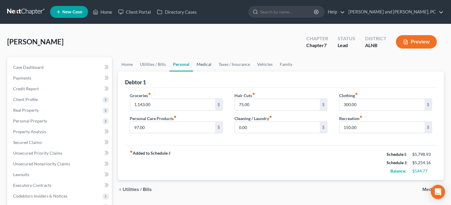
click at [201, 64] on link "Medical" at bounding box center [204, 64] width 22 height 14
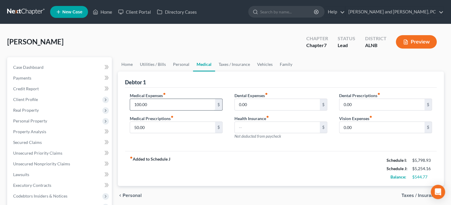
click at [175, 103] on input "100.00" at bounding box center [172, 104] width 85 height 11
type input "200.00"
click at [175, 146] on div "Medical Expenses fiber_manual_record 200.00 $ Medical Prescriptions fiber_manua…" at bounding box center [281, 120] width 312 height 64
click at [231, 63] on link "Taxes / Insurance" at bounding box center [234, 64] width 38 height 14
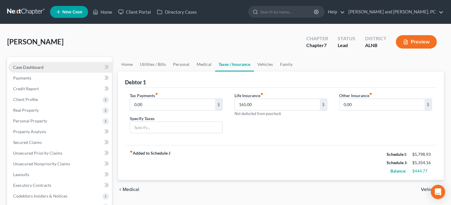
click at [39, 66] on span "Case Dashboard" at bounding box center [28, 67] width 30 height 5
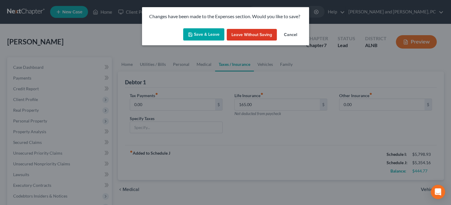
click at [207, 38] on button "Save & Leave" at bounding box center [203, 34] width 41 height 13
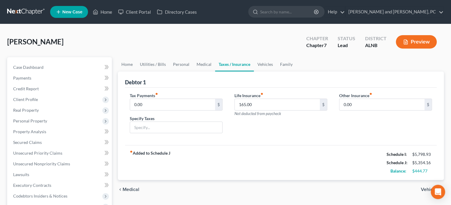
select select "4"
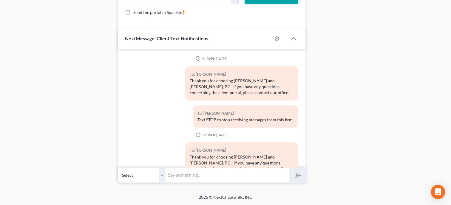
scroll to position [1288, 0]
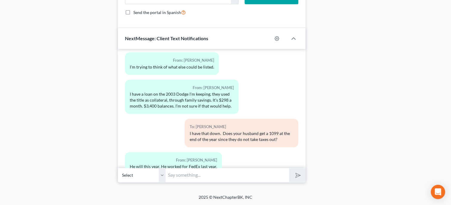
click at [238, 178] on input "text" at bounding box center [228, 175] width 124 height 15
type input "Ok. I can put down for his estimated tax he will be paying"
click at [289, 168] on button "submit" at bounding box center [297, 175] width 16 height 14
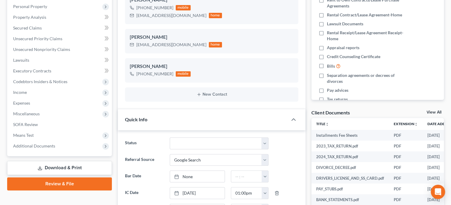
scroll to position [80, 0]
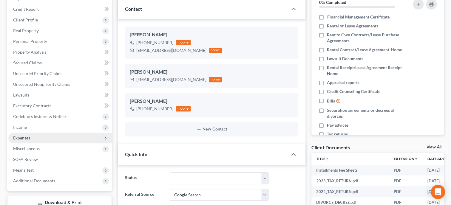
click at [27, 136] on span "Expenses" at bounding box center [21, 137] width 17 height 5
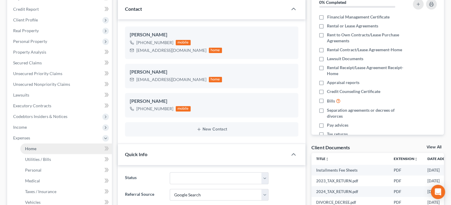
click at [30, 148] on span "Home" at bounding box center [30, 148] width 11 height 5
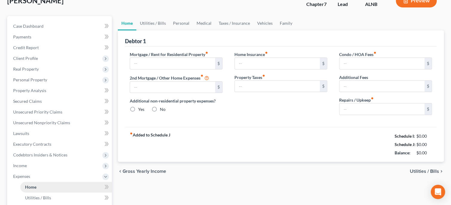
type input "0.00"
radio input "true"
type input "200.00"
type input "0.00"
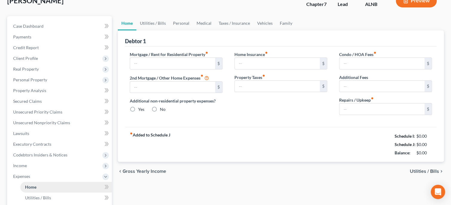
type input "0.00"
type input "200.00"
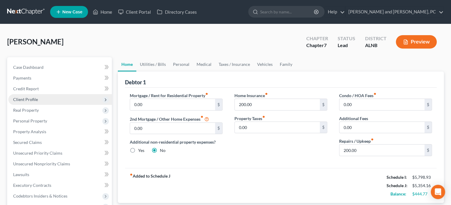
click at [30, 100] on span "Client Profile" at bounding box center [25, 99] width 25 height 5
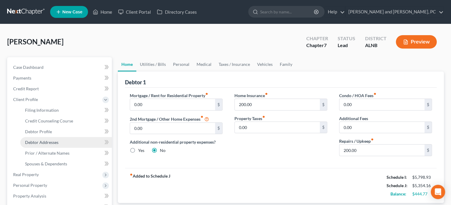
click at [37, 144] on span "Debtor Addresses" at bounding box center [41, 142] width 33 height 5
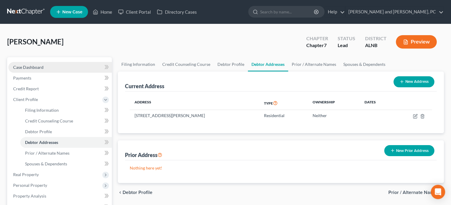
click at [46, 70] on link "Case Dashboard" at bounding box center [60, 67] width 104 height 11
select select "10"
select select "4"
select select "0"
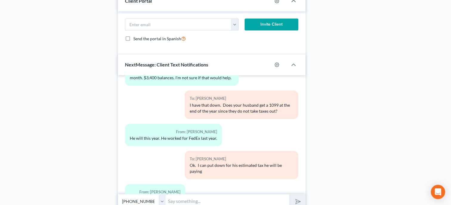
scroll to position [448, 0]
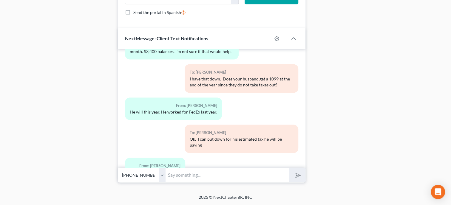
click at [229, 176] on input "text" at bounding box center [228, 175] width 124 height 15
type input "almost. I still have about 450 a month to get rid of"
click at [289, 168] on button "submit" at bounding box center [297, 175] width 16 height 14
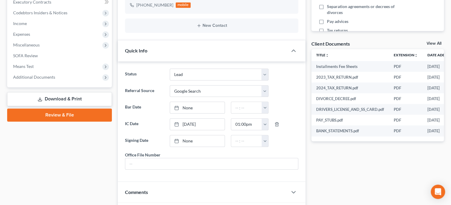
scroll to position [172, 0]
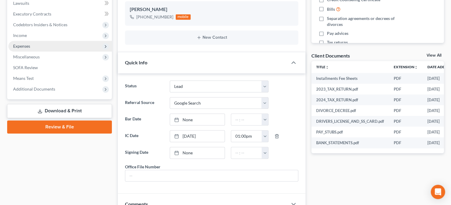
click at [23, 46] on span "Expenses" at bounding box center [21, 46] width 17 height 5
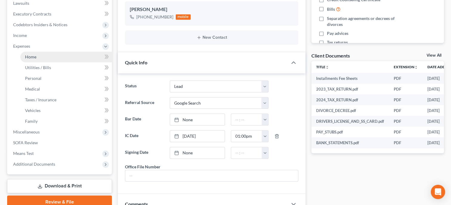
click at [36, 59] on link "Home" at bounding box center [66, 57] width 92 height 11
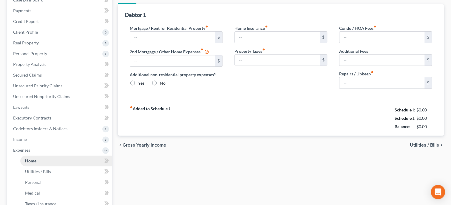
type input "0.00"
radio input "true"
type input "200.00"
type input "0.00"
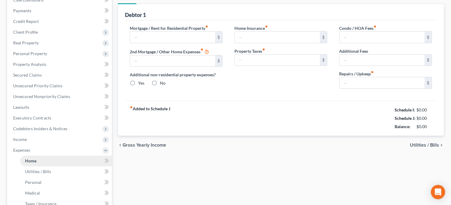
type input "0.00"
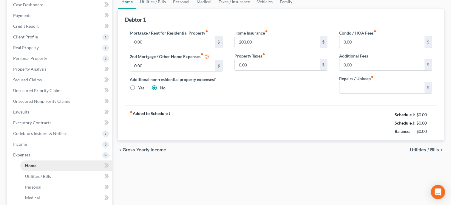
type input "200.00"
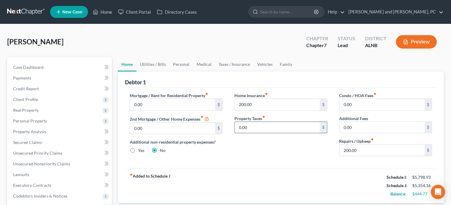
click at [255, 130] on input "0.00" at bounding box center [277, 127] width 85 height 11
type input "88.50"
click at [259, 152] on div "Home Insurance fiber_manual_record 200.00 $ Property Taxes fiber_manual_record …" at bounding box center [281, 126] width 105 height 69
click at [145, 62] on link "Utilities / Bills" at bounding box center [152, 64] width 33 height 14
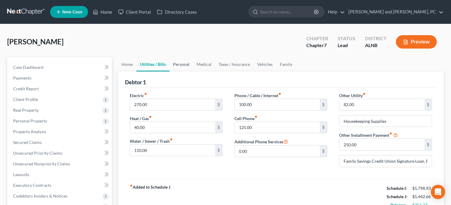
click at [176, 64] on link "Personal" at bounding box center [181, 64] width 24 height 14
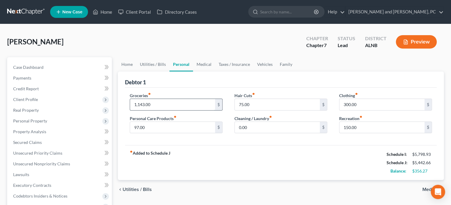
click at [157, 104] on input "1,143.00" at bounding box center [172, 104] width 85 height 11
type input "1,255.00"
click at [183, 154] on div "fiber_manual_record Added to Schedule J Schedule I: $5,798.93 Schedule J: $5,55…" at bounding box center [281, 162] width 312 height 35
click at [146, 128] on input "97.00" at bounding box center [172, 127] width 85 height 11
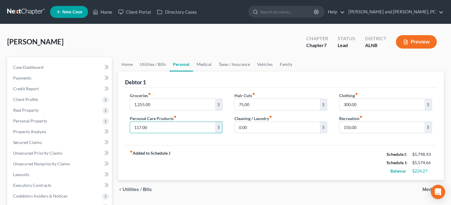
type input "117.00"
click at [160, 148] on div "fiber_manual_record Added to Schedule J Schedule I: $5,798.93 Schedule J: $5,57…" at bounding box center [281, 162] width 312 height 35
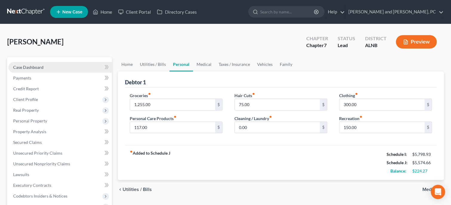
click at [25, 66] on span "Case Dashboard" at bounding box center [28, 67] width 30 height 5
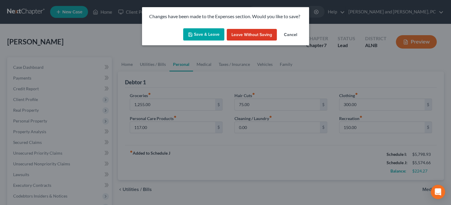
click at [213, 35] on button "Save & Leave" at bounding box center [203, 34] width 41 height 13
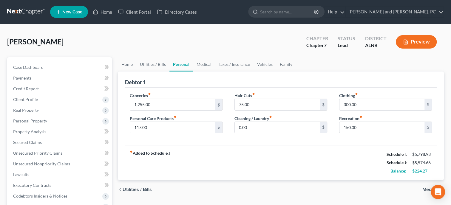
select select "4"
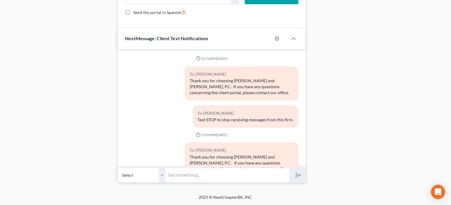
scroll to position [1403, 0]
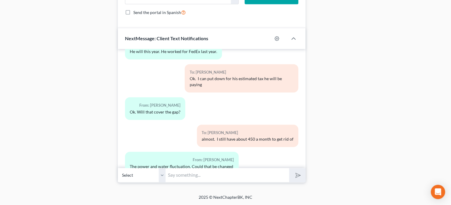
click at [222, 173] on input "text" at bounding box center [228, 175] width 124 height 15
type input "What is the highest your power has been?"
click at [289, 168] on button "submit" at bounding box center [297, 175] width 16 height 14
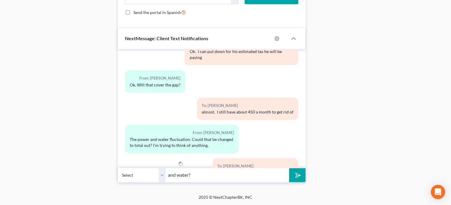
type input "and water?"
click at [289, 168] on button "submit" at bounding box center [297, 175] width 16 height 14
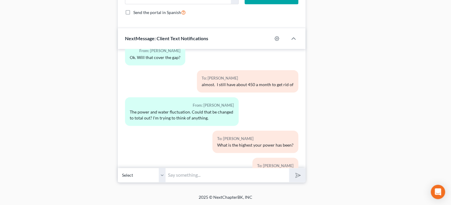
click at [192, 172] on input "text" at bounding box center [228, 175] width 124 height 15
type input "Ok. Let me put that in."
click at [289, 168] on button "submit" at bounding box center [297, 175] width 16 height 14
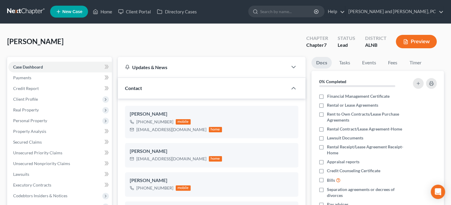
scroll to position [0, 0]
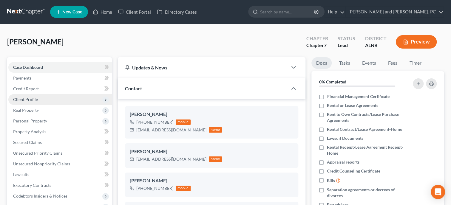
click at [44, 99] on span "Client Profile" at bounding box center [60, 99] width 104 height 11
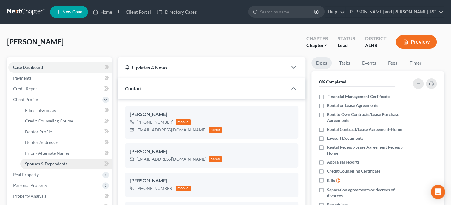
click at [44, 162] on span "Spouses & Dependents" at bounding box center [46, 163] width 42 height 5
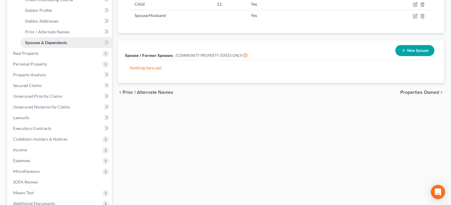
scroll to position [123, 0]
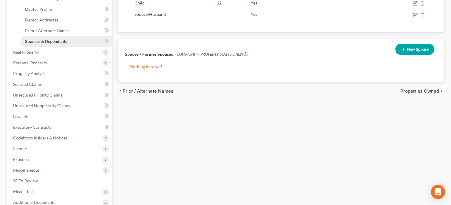
click at [44, 162] on span "Expenses" at bounding box center [60, 159] width 104 height 11
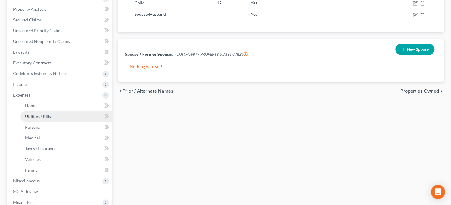
click at [50, 115] on span "Utilities / Bills" at bounding box center [38, 116] width 26 height 5
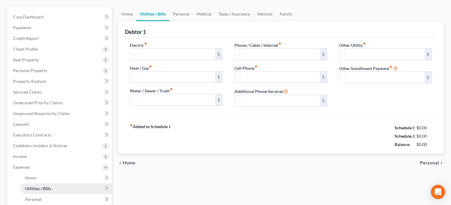
type input "270.00"
type input "40.00"
type input "110.00"
type input "100.00"
type input "125.00"
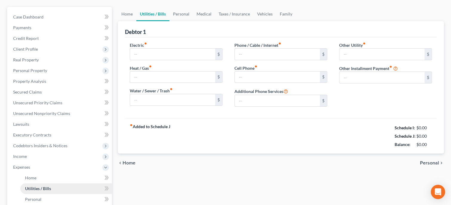
type input "0.00"
type input "82.00"
type input "Housekeeping Supplies"
type input "250.00"
type input "Family Savings Credit Union Signature Loan, Pest Control, Security Cameras"
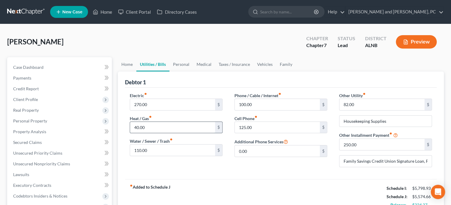
click at [164, 130] on input "40.00" at bounding box center [172, 127] width 85 height 11
click at [169, 104] on input "270.00" at bounding box center [172, 104] width 85 height 11
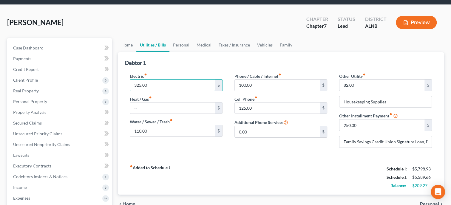
scroll to position [30, 0]
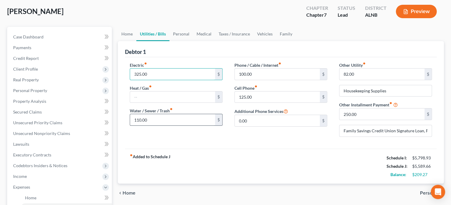
type input "325.00"
click at [181, 121] on input "110.00" at bounding box center [172, 119] width 85 height 11
type input "125.00"
click at [198, 151] on div "fiber_manual_record Added to Schedule J Schedule I: $5,798.93 Schedule J: $5,60…" at bounding box center [281, 166] width 312 height 35
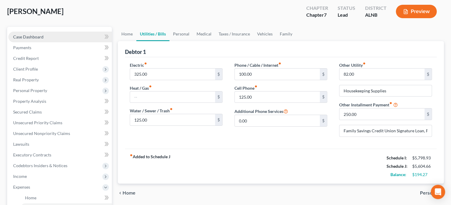
click at [37, 35] on span "Case Dashboard" at bounding box center [28, 36] width 30 height 5
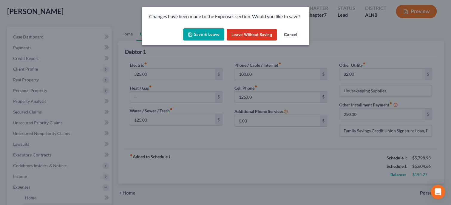
click at [198, 37] on button "Save & Leave" at bounding box center [203, 34] width 41 height 13
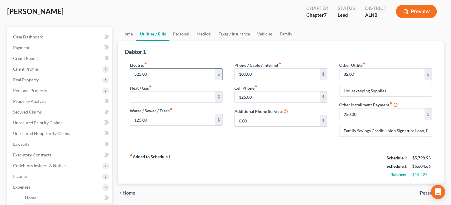
select select "4"
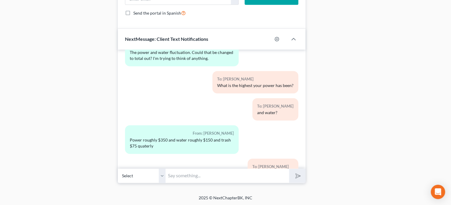
scroll to position [448, 0]
click at [240, 178] on input "text" at bounding box center [228, 175] width 124 height 15
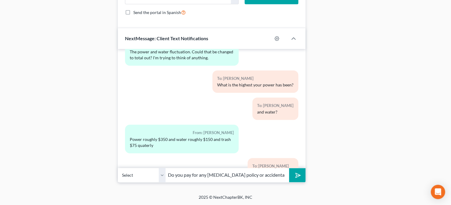
scroll to position [0, 1]
type input "Do you pay for any cancer policy or accidental insurance?"
click at [289, 168] on button "submit" at bounding box center [297, 175] width 16 height 14
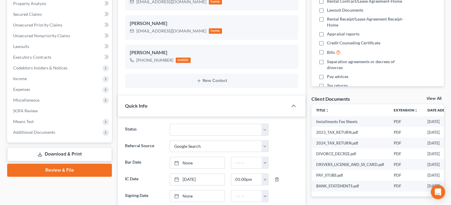
scroll to position [110, 0]
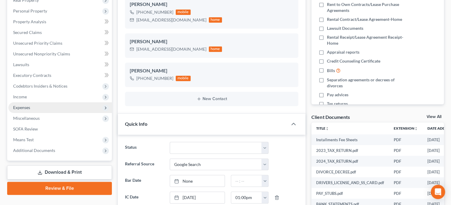
click at [26, 106] on span "Expenses" at bounding box center [21, 107] width 17 height 5
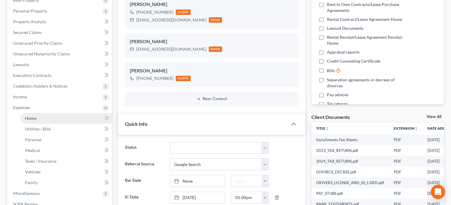
click at [30, 116] on span "Home" at bounding box center [30, 118] width 11 height 5
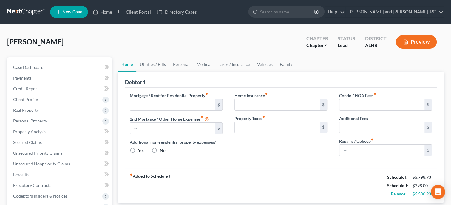
type input "0.00"
radio input "true"
type input "200.00"
type input "88.50"
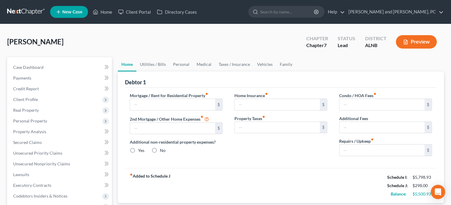
type input "0.00"
type input "200.00"
click at [281, 65] on link "Family" at bounding box center [286, 64] width 20 height 14
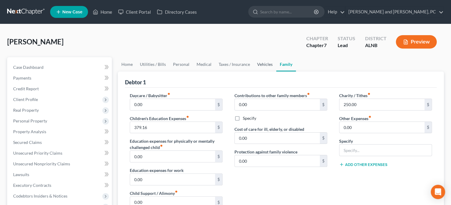
click at [269, 67] on link "Vehicles" at bounding box center [265, 64] width 23 height 14
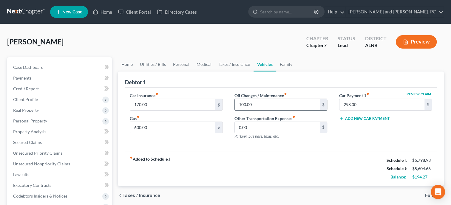
click at [265, 102] on input "100.00" at bounding box center [277, 104] width 85 height 11
type input "70.00"
click at [259, 163] on div "fiber_manual_record Added to Schedule J Schedule I: $5,798.93 Schedule J: $5,57…" at bounding box center [281, 168] width 312 height 35
click at [227, 67] on link "Taxes / Insurance" at bounding box center [234, 64] width 38 height 14
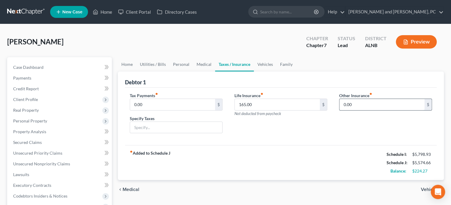
click at [365, 107] on input "0.00" at bounding box center [382, 104] width 85 height 11
type input "2"
click at [297, 107] on input "165.00" at bounding box center [277, 104] width 85 height 11
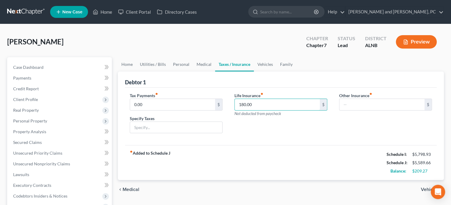
type input "180.00"
click at [299, 134] on div "Life Insurance fiber_manual_record 180.00 $ Not deducted from paycheck" at bounding box center [281, 115] width 105 height 46
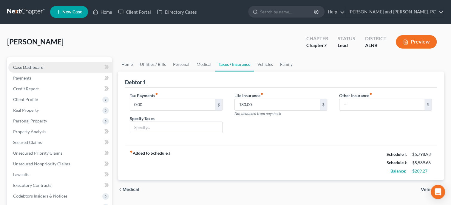
click at [41, 68] on span "Case Dashboard" at bounding box center [28, 67] width 30 height 5
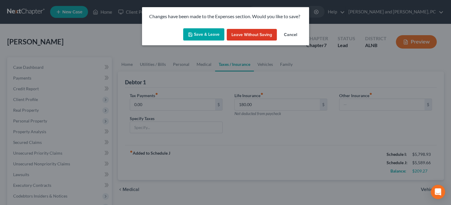
click at [201, 38] on button "Save & Leave" at bounding box center [203, 34] width 41 height 13
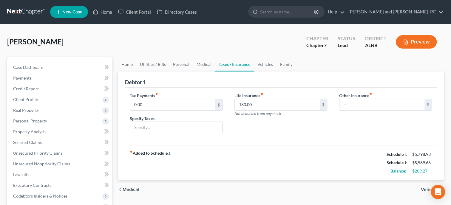
select select "4"
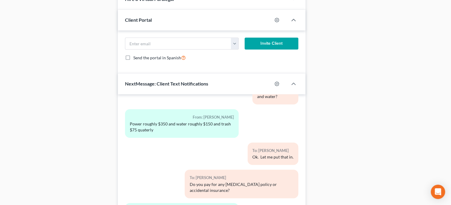
scroll to position [448, 0]
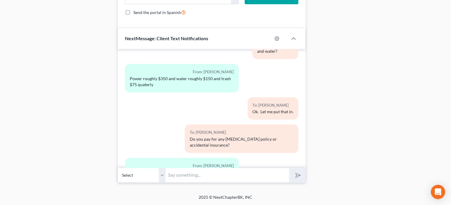
click at [181, 179] on input "text" at bounding box center [228, 175] width 124 height 15
type input "Ok. Im getting closer. lol"
click at [289, 168] on button "submit" at bounding box center [297, 175] width 16 height 14
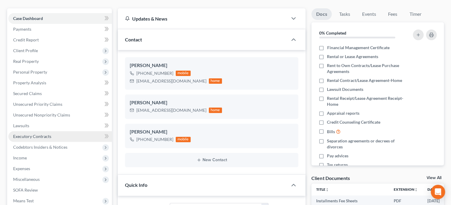
scroll to position [141, 0]
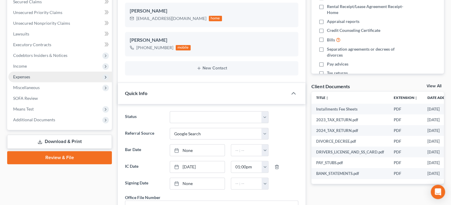
click at [21, 76] on span "Expenses" at bounding box center [21, 76] width 17 height 5
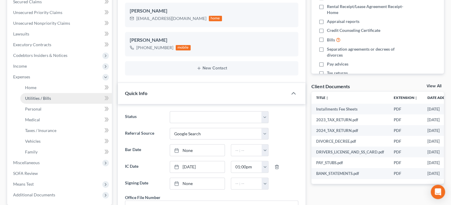
click at [36, 102] on link "Utilities / Bills" at bounding box center [66, 98] width 92 height 11
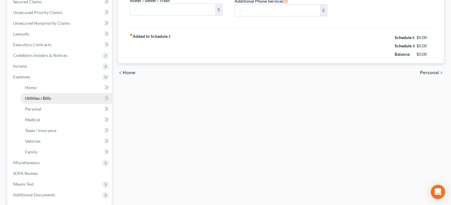
type input "325.00"
type input "125.00"
type input "100.00"
type input "125.00"
type input "0.00"
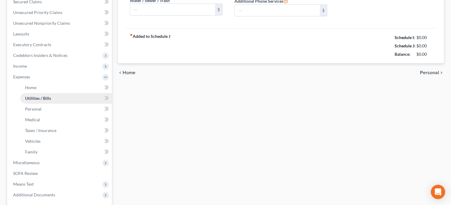
type input "82.00"
type input "Housekeeping Supplies"
type input "250.00"
type input "Family Savings Credit Union Signature Loan, Pest Control, Security Cameras"
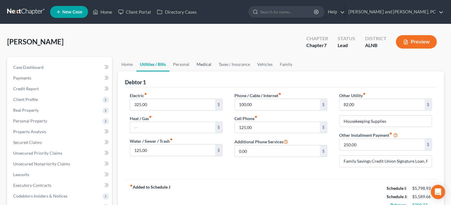
click at [200, 64] on link "Medical" at bounding box center [204, 64] width 22 height 14
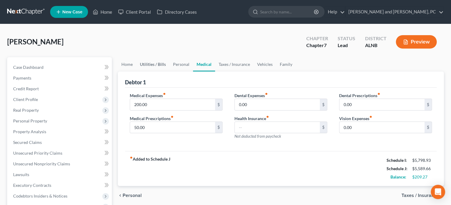
click at [152, 66] on link "Utilities / Bills" at bounding box center [152, 64] width 33 height 14
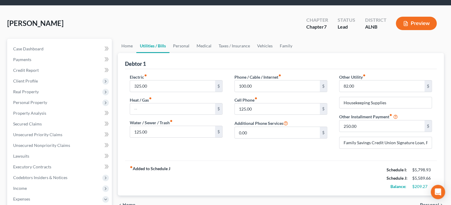
scroll to position [30, 0]
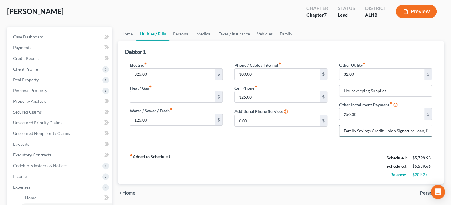
click at [423, 129] on input "Family Savings Credit Union Signature Loan, Pest Control, Security Cameras" at bounding box center [386, 130] width 92 height 11
type input "Family Savings Credit Union Signature Loan and Husband Car Payment"
click at [370, 113] on input "250.00" at bounding box center [382, 114] width 85 height 11
type input "485.00"
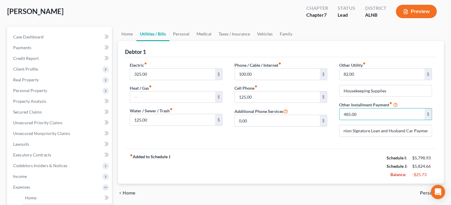
click at [342, 152] on div "fiber_manual_record Added to Schedule J Schedule I: $5,798.93 Schedule J: $5,82…" at bounding box center [281, 166] width 312 height 35
click at [157, 70] on input "325.00" at bounding box center [172, 74] width 85 height 11
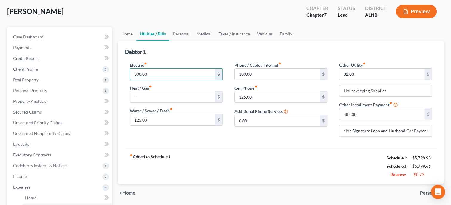
click at [191, 154] on div "fiber_manual_record Added to Schedule J Schedule I: $5,798.93 Schedule J: $5,79…" at bounding box center [281, 166] width 312 height 35
click at [150, 71] on input "300.00" at bounding box center [172, 74] width 85 height 11
type input "310.00"
click at [149, 118] on input "125.00" at bounding box center [172, 119] width 85 height 11
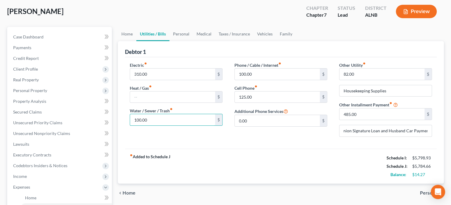
type input "100.00"
click at [209, 168] on div "fiber_manual_record Added to Schedule J Schedule I: $5,798.93 Schedule J: $5,78…" at bounding box center [281, 166] width 312 height 35
click at [177, 36] on link "Personal" at bounding box center [181, 34] width 24 height 14
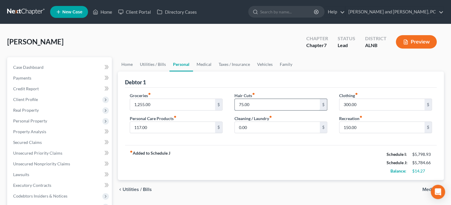
click at [268, 105] on input "75.00" at bounding box center [277, 104] width 85 height 11
type input "50.00"
click at [272, 139] on div "Groceries fiber_manual_record 1,255.00 $ Personal Care Products fiber_manual_re…" at bounding box center [281, 117] width 312 height 58
click at [163, 65] on link "Utilities / Bills" at bounding box center [152, 64] width 33 height 14
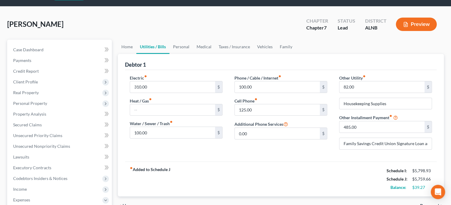
scroll to position [30, 0]
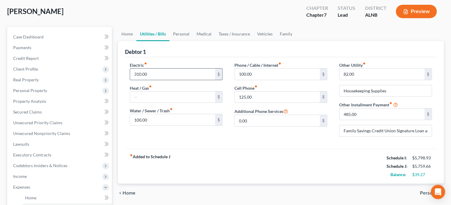
click at [138, 73] on input "310.00" at bounding box center [172, 74] width 85 height 11
type input "320.00"
click at [196, 160] on div "fiber_manual_record Added to Schedule J Schedule I: $5,798.93 Schedule J: $5,76…" at bounding box center [281, 166] width 312 height 35
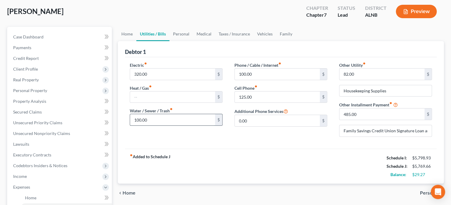
click at [137, 119] on input "100.00" at bounding box center [172, 119] width 85 height 11
click at [151, 121] on input "100.00" at bounding box center [172, 119] width 85 height 11
type input "110.00"
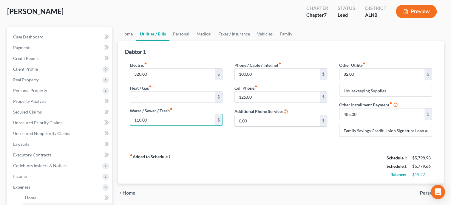
click at [172, 147] on div "Electric fiber_manual_record 320.00 $ Heat / Gas fiber_manual_record $ Water / …" at bounding box center [281, 103] width 312 height 92
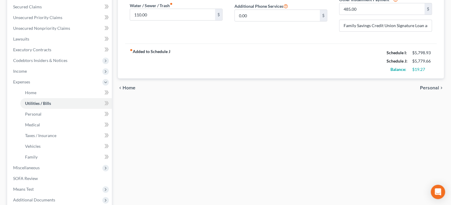
scroll to position [153, 0]
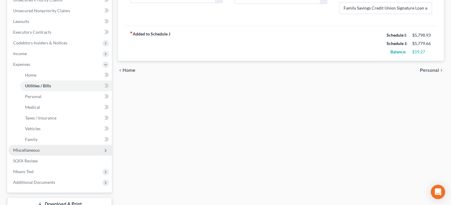
click at [53, 152] on span "Miscellaneous" at bounding box center [60, 150] width 104 height 11
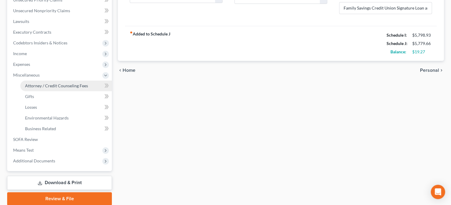
click at [55, 87] on span "Attorney / Credit Counseling Fees" at bounding box center [56, 85] width 63 height 5
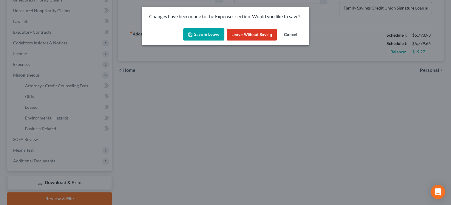
click at [199, 37] on button "Save & Leave" at bounding box center [203, 34] width 41 height 13
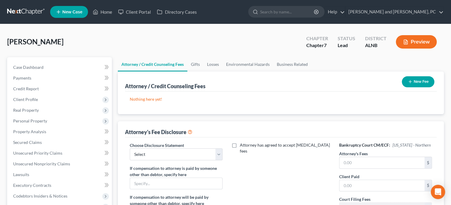
click at [420, 79] on button "New Fee" at bounding box center [418, 81] width 33 height 11
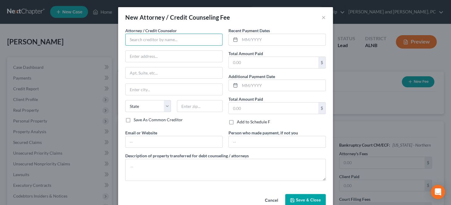
click at [181, 41] on input "text" at bounding box center [173, 40] width 97 height 12
type input "CFEFA"
type input "P.O. Box 11527"
type input "Birmingham"
select select "0"
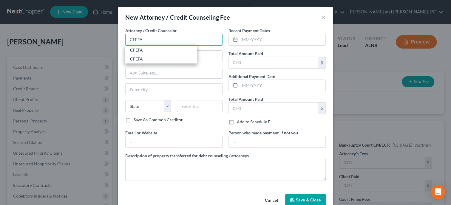
type input "35202"
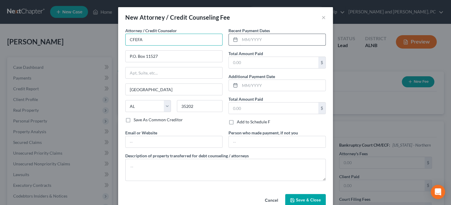
type input "CFEFA"
click at [245, 38] on input "text" at bounding box center [283, 39] width 86 height 11
type input "9/2025"
click at [246, 60] on input "text" at bounding box center [274, 62] width 90 height 11
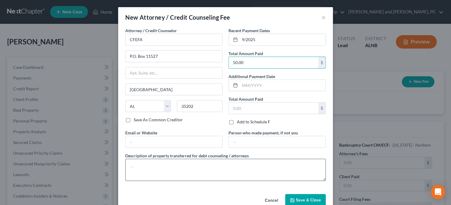
type input "50.00"
click at [220, 164] on textarea at bounding box center [225, 170] width 201 height 22
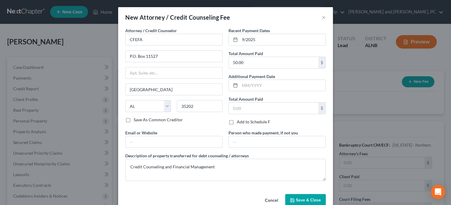
click at [297, 199] on span "Save & Close" at bounding box center [308, 200] width 25 height 5
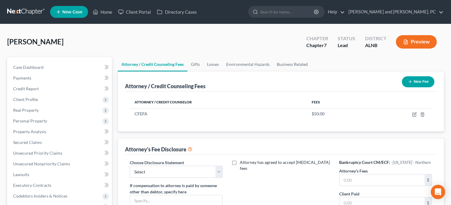
click at [413, 82] on button "New Fee" at bounding box center [418, 81] width 33 height 11
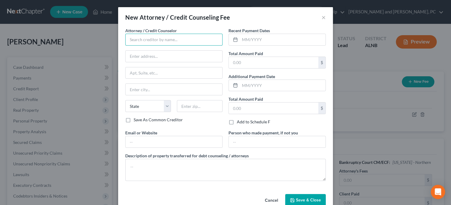
click at [206, 35] on input "text" at bounding box center [173, 40] width 97 height 12
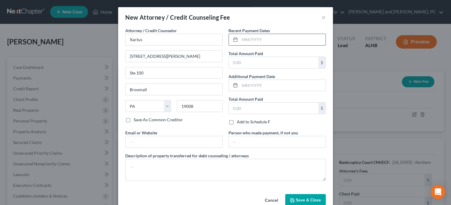
click at [284, 39] on input "text" at bounding box center [283, 39] width 86 height 11
click at [273, 62] on input "text" at bounding box center [274, 62] width 90 height 11
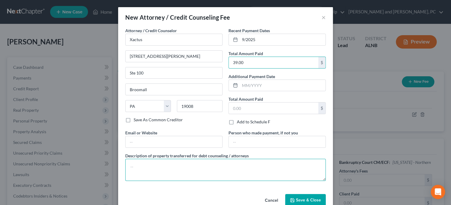
click at [247, 168] on textarea at bounding box center [225, 170] width 201 height 22
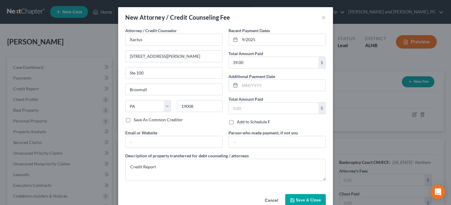
click at [308, 198] on button "Save & Close" at bounding box center [305, 200] width 41 height 13
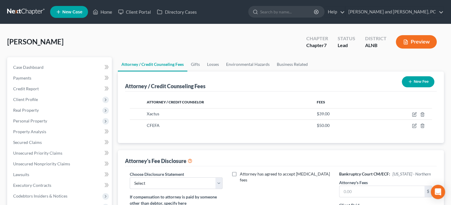
click at [411, 81] on icon "button" at bounding box center [410, 81] width 5 height 5
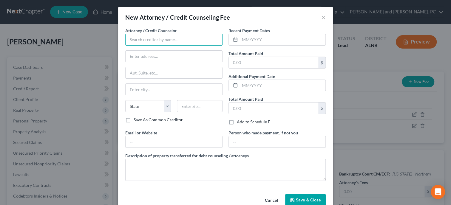
click at [180, 36] on input "text" at bounding box center [173, 40] width 97 height 12
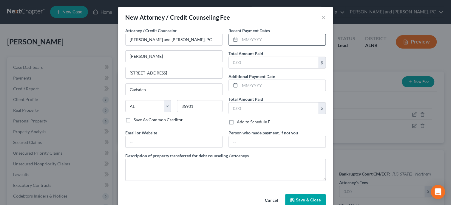
click at [249, 39] on input "text" at bounding box center [283, 39] width 86 height 11
click at [248, 62] on input "text" at bounding box center [274, 62] width 90 height 11
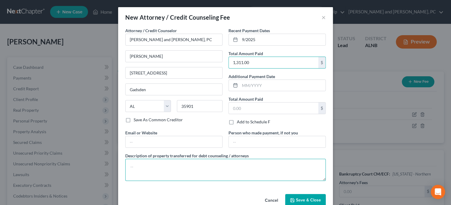
click at [247, 167] on textarea at bounding box center [225, 170] width 201 height 22
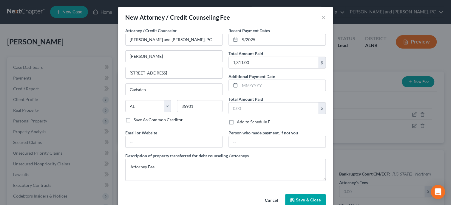
click at [302, 199] on span "Save & Close" at bounding box center [308, 200] width 25 height 5
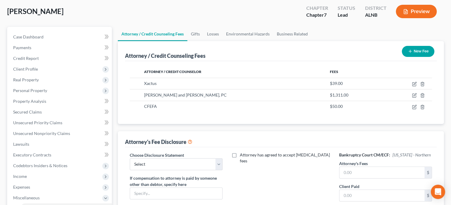
scroll to position [30, 0]
click option "Attorney Fee Disclosure" at bounding box center [0, 0] width 0 height 0
click at [346, 173] on input "text" at bounding box center [382, 172] width 85 height 11
click at [344, 190] on input "text" at bounding box center [382, 195] width 85 height 11
click at [297, 189] on div "Attorney has agreed to accept retainer fees" at bounding box center [281, 207] width 105 height 111
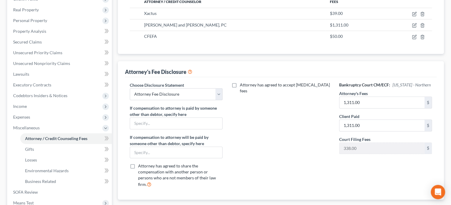
scroll to position [123, 0]
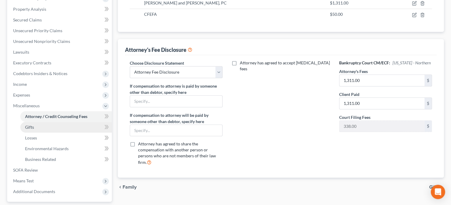
click at [42, 129] on link "Gifts" at bounding box center [66, 127] width 92 height 11
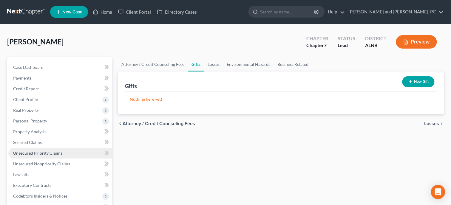
scroll to position [92, 0]
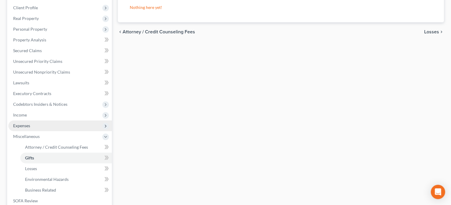
click at [30, 126] on span "Expenses" at bounding box center [21, 125] width 17 height 5
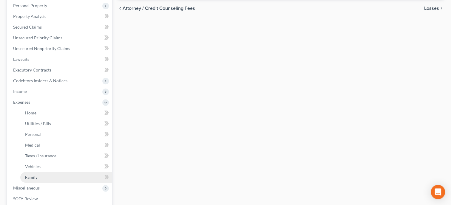
scroll to position [153, 0]
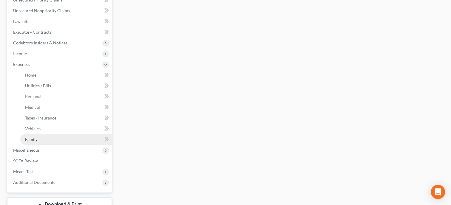
click at [38, 141] on link "Family" at bounding box center [66, 139] width 92 height 11
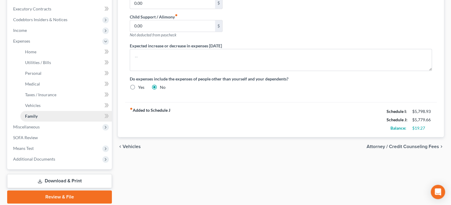
scroll to position [184, 0]
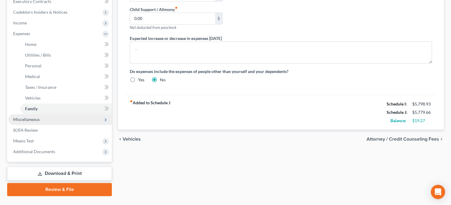
click at [36, 121] on span "Miscellaneous" at bounding box center [26, 119] width 27 height 5
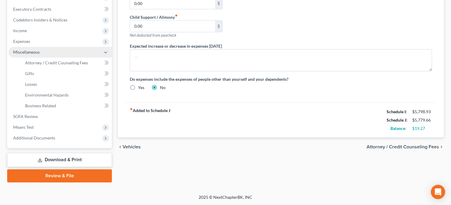
scroll to position [175, 0]
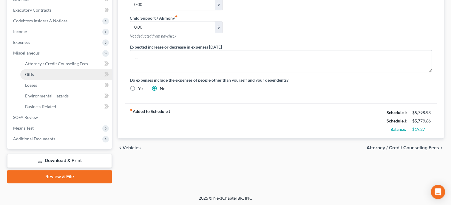
click at [37, 75] on link "Gifts" at bounding box center [66, 74] width 92 height 11
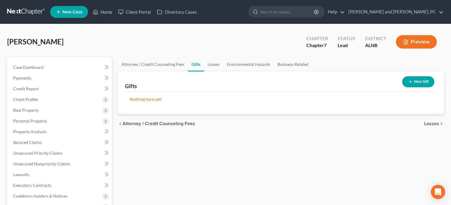
click at [417, 83] on button "New Gift" at bounding box center [418, 81] width 32 height 11
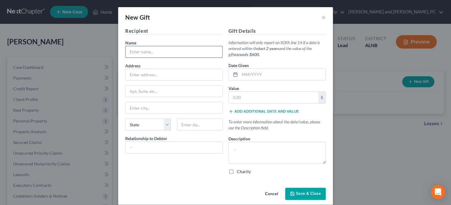
click at [166, 50] on input "text" at bounding box center [174, 51] width 97 height 11
click at [249, 75] on input "text" at bounding box center [283, 74] width 86 height 11
click at [263, 95] on input "text" at bounding box center [274, 97] width 90 height 11
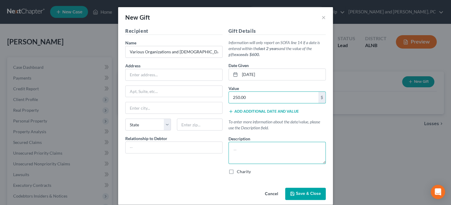
click at [262, 158] on textarea at bounding box center [277, 153] width 97 height 22
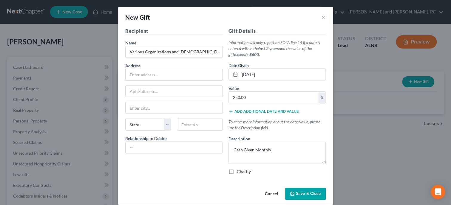
click at [237, 172] on label "Charity" at bounding box center [244, 172] width 14 height 6
click at [239, 172] on input "Charity" at bounding box center [241, 171] width 4 height 4
click at [307, 195] on span "Save & Close" at bounding box center [308, 194] width 25 height 5
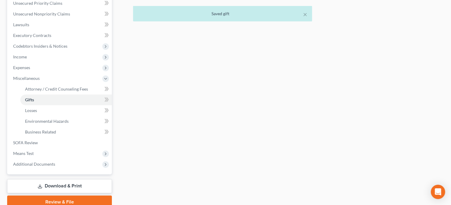
scroll to position [153, 0]
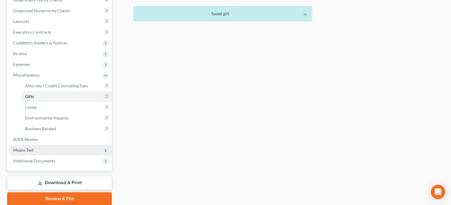
click at [61, 150] on span "Means Test" at bounding box center [60, 150] width 104 height 11
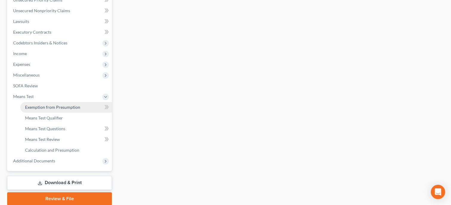
click at [56, 107] on span "Exemption from Presumption" at bounding box center [52, 107] width 55 height 5
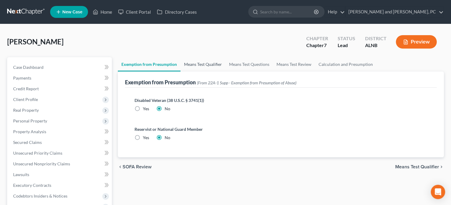
click at [216, 64] on link "Means Test Qualifier" at bounding box center [203, 64] width 45 height 14
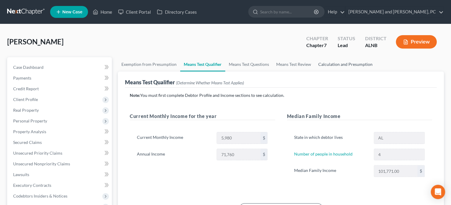
click at [349, 66] on link "Calculation and Presumption" at bounding box center [345, 64] width 61 height 14
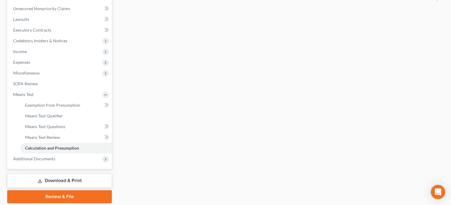
scroll to position [175, 0]
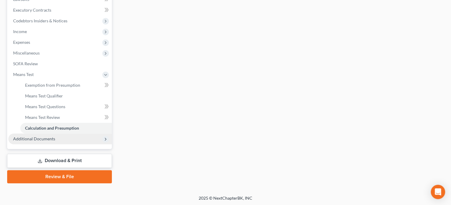
click at [61, 140] on span "Additional Documents" at bounding box center [60, 139] width 104 height 11
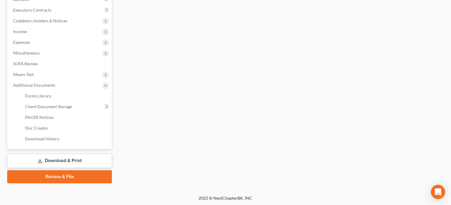
click at [67, 163] on link "Download & Print" at bounding box center [59, 161] width 105 height 14
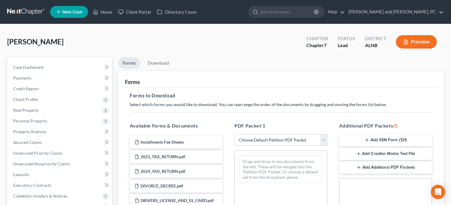
click at [235, 134] on select "Choose Default Petition PDF Packet Complete Bankruptcy Petition (all forms and …" at bounding box center [281, 140] width 93 height 12
click option "Complete Bankruptcy Petition (all forms and schedules)" at bounding box center [0, 0] width 0 height 0
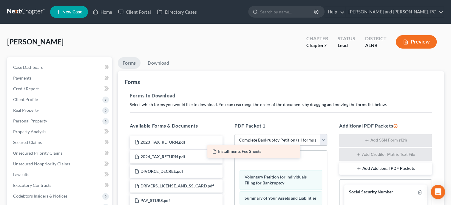
drag, startPoint x: 180, startPoint y: 140, endPoint x: 262, endPoint y: 151, distance: 82.5
click at [227, 151] on div "Installments Fee Sheets Installments Fee Sheets 2023_TAX_RETURN.pdf 2024_TAX_RE…" at bounding box center [176, 179] width 102 height 86
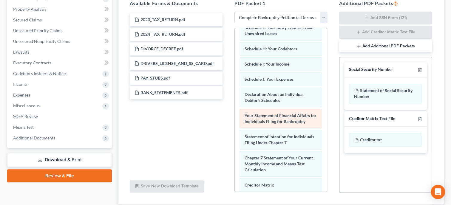
scroll to position [153, 0]
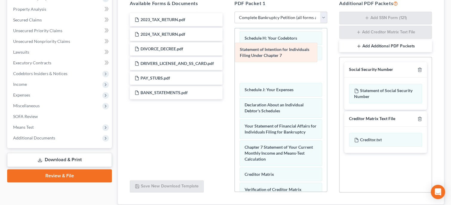
drag, startPoint x: 283, startPoint y: 132, endPoint x: 280, endPoint y: 51, distance: 80.9
click at [280, 51] on div "Statement of Intention for Individuals Filing Under Chapter 7 Installments Fee …" at bounding box center [281, 71] width 92 height 392
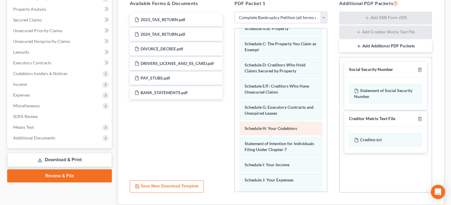
scroll to position [61, 0]
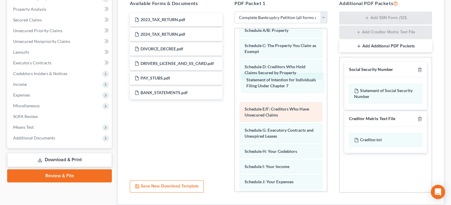
drag, startPoint x: 277, startPoint y: 153, endPoint x: 283, endPoint y: 110, distance: 43.7
click at [278, 73] on div "Statement of Intention for Individuals Filing Under Chapter 7 Installments Fee …" at bounding box center [281, 163] width 92 height 392
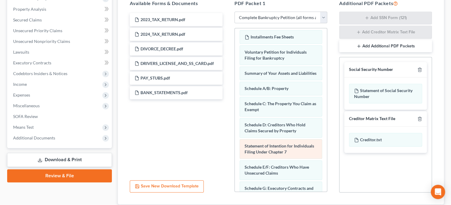
scroll to position [0, 0]
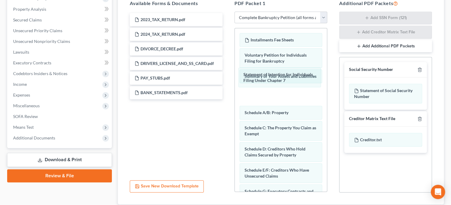
drag, startPoint x: 281, startPoint y: 157, endPoint x: 280, endPoint y: 91, distance: 65.7
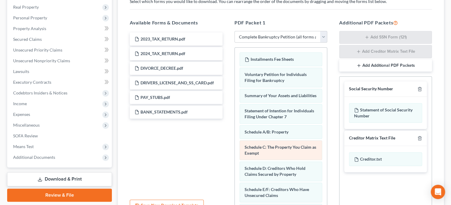
scroll to position [92, 0]
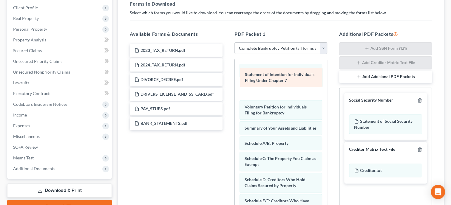
drag, startPoint x: 280, startPoint y: 134, endPoint x: 280, endPoint y: 87, distance: 46.5
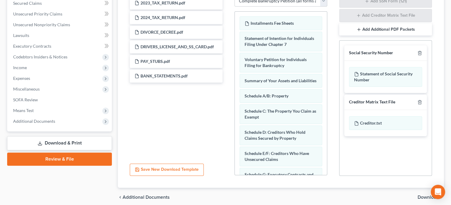
scroll to position [163, 0]
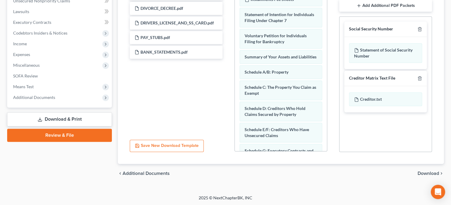
click at [421, 174] on span "Download" at bounding box center [428, 173] width 21 height 5
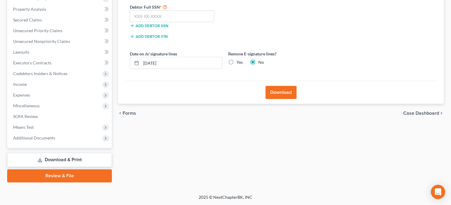
scroll to position [122, 0]
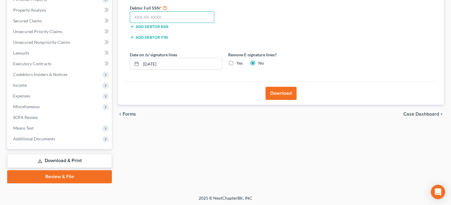
click at [161, 19] on input "text" at bounding box center [172, 17] width 84 height 12
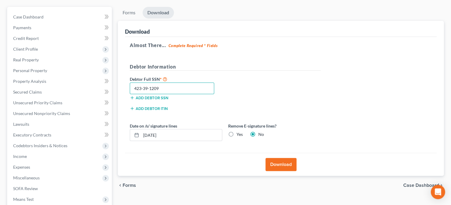
scroll to position [60, 0]
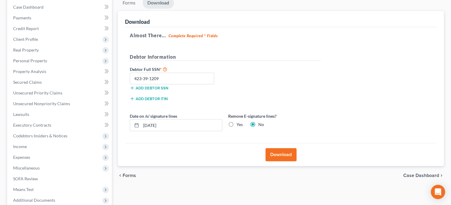
click at [284, 155] on button "Download" at bounding box center [281, 154] width 31 height 13
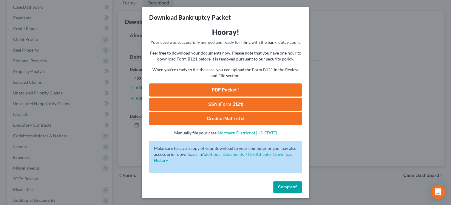
click at [216, 103] on link "SSN (Form B121)" at bounding box center [225, 104] width 153 height 13
click at [200, 89] on link "PDF Packet 1" at bounding box center [225, 90] width 153 height 13
click at [286, 188] on span "Complete!" at bounding box center [287, 187] width 19 height 5
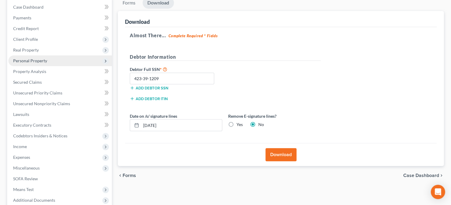
click at [34, 55] on span "Personal Property" at bounding box center [60, 60] width 104 height 11
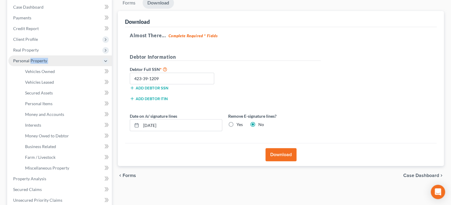
click at [34, 55] on span "Personal Property" at bounding box center [60, 60] width 104 height 11
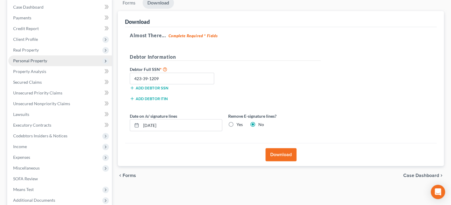
click at [30, 59] on span "Personal Property" at bounding box center [30, 60] width 34 height 5
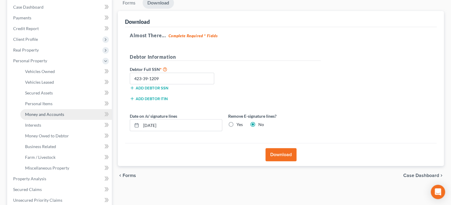
click at [42, 114] on span "Money and Accounts" at bounding box center [44, 114] width 39 height 5
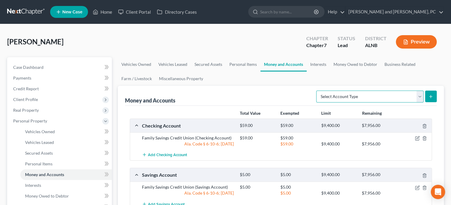
click at [316, 91] on select "Select Account Type Brokerage Cash on Hand Certificates of Deposit Checking Acc…" at bounding box center [369, 97] width 107 height 12
click option "Checking Account" at bounding box center [0, 0] width 0 height 0
click at [434, 96] on button "submit" at bounding box center [431, 97] width 12 height 12
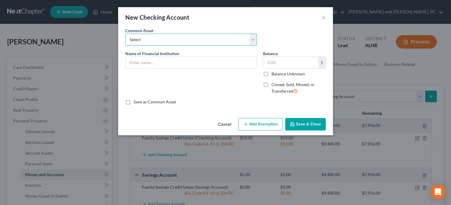
click at [125, 34] on select "Select Tower Community Bank Noble Bank Cadence Bank River Bank and Trust Wells …" at bounding box center [191, 40] width 132 height 12
click option "Venmo" at bounding box center [0, 0] width 0 height 0
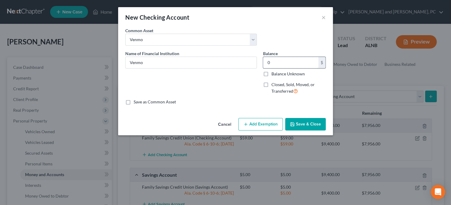
click at [279, 66] on input "0" at bounding box center [290, 62] width 55 height 11
click at [271, 119] on button "Add Exemption" at bounding box center [260, 124] width 44 height 13
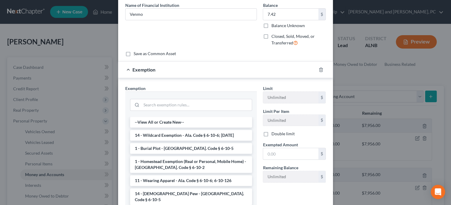
scroll to position [61, 0]
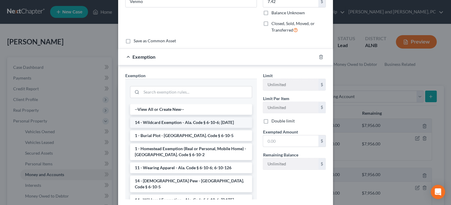
click at [220, 124] on li "14 - Wildcard Exemption - Ala. Code § 6-10-6; 6-10-12" at bounding box center [191, 122] width 122 height 11
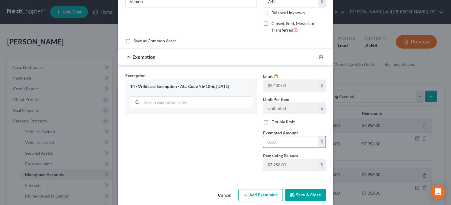
click at [269, 143] on input "text" at bounding box center [290, 141] width 55 height 11
click at [308, 197] on button "Save & Close" at bounding box center [305, 195] width 41 height 13
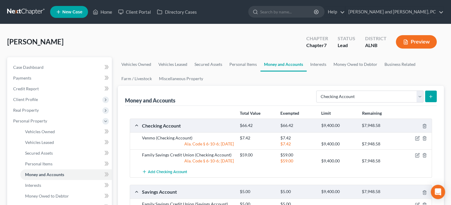
click at [432, 93] on button "submit" at bounding box center [431, 97] width 12 height 12
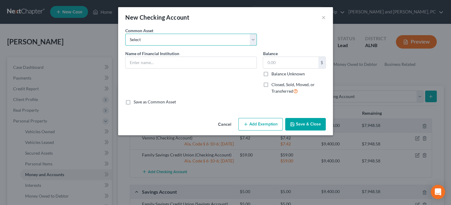
click at [125, 34] on select "Select Tower Community Bank Noble Bank Cadence Bank River Bank and Trust Wells …" at bounding box center [191, 40] width 132 height 12
click option "Cash App" at bounding box center [0, 0] width 0 height 0
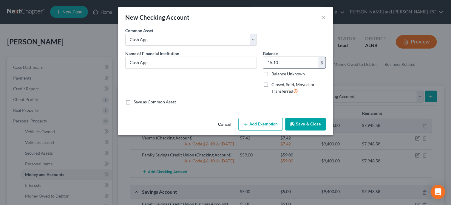
click at [281, 61] on input "15.10" at bounding box center [290, 62] width 55 height 11
click at [270, 128] on button "Add Exemption" at bounding box center [260, 124] width 44 height 13
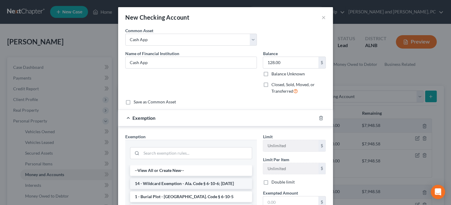
click at [202, 183] on li "14 - Wildcard Exemption - Ala. Code § 6-10-6; 6-10-12" at bounding box center [191, 183] width 122 height 11
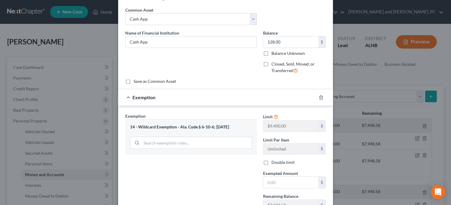
scroll to position [30, 0]
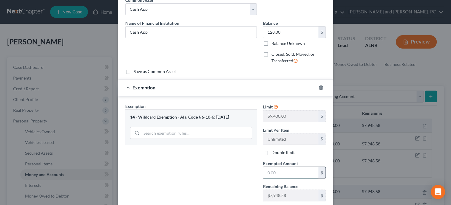
click at [269, 171] on input "text" at bounding box center [290, 172] width 55 height 11
click at [192, 176] on div "Exemption Set must be selected for CA. Exemption * 14 - Wildcard Exemption - Al…" at bounding box center [191, 154] width 138 height 103
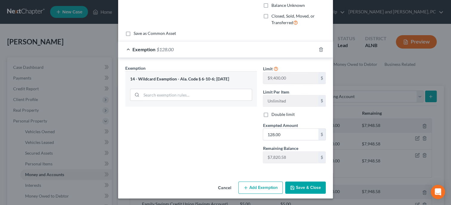
click at [301, 190] on button "Save & Close" at bounding box center [305, 188] width 41 height 13
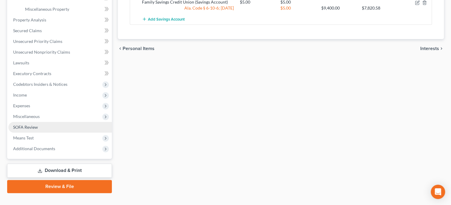
scroll to position [229, 0]
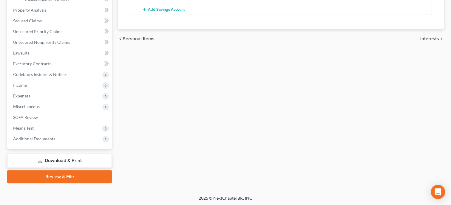
click at [65, 157] on link "Download & Print" at bounding box center [59, 161] width 105 height 14
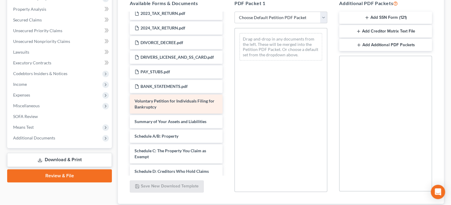
scroll to position [30, 0]
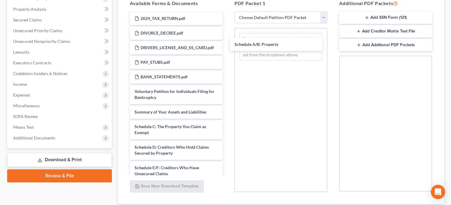
drag, startPoint x: 183, startPoint y: 128, endPoint x: 262, endPoint y: 78, distance: 93.7
click at [227, 46] on div "Schedule A/B: Property Installments Fee Sheets 2023_TAX_RETURN.pdf 2024_TAX_RET…" at bounding box center [176, 187] width 102 height 409
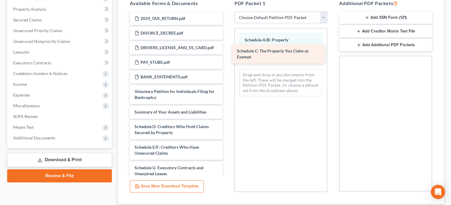
drag, startPoint x: 183, startPoint y: 127, endPoint x: 285, endPoint y: 53, distance: 126.8
click at [227, 53] on div "Schedule C: The Property You Claim as Exempt Installments Fee Sheets 2023_TAX_R…" at bounding box center [176, 177] width 102 height 388
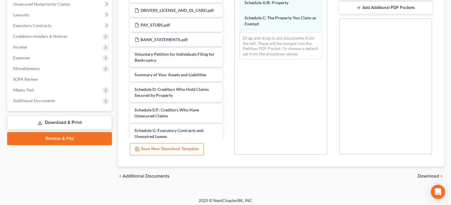
scroll to position [163, 0]
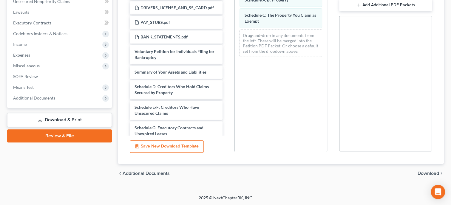
click at [425, 172] on span "Download" at bounding box center [428, 173] width 21 height 5
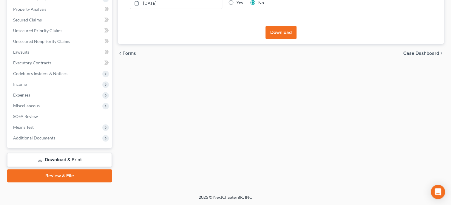
scroll to position [122, 0]
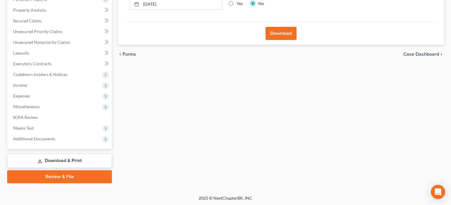
click at [287, 35] on button "Download" at bounding box center [281, 33] width 31 height 13
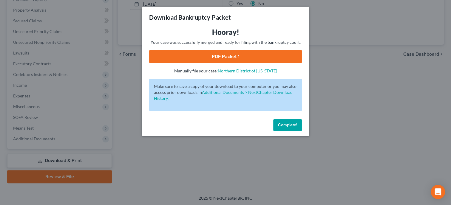
click at [275, 55] on link "PDF Packet 1" at bounding box center [225, 56] width 153 height 13
click at [291, 128] on span "Complete!" at bounding box center [287, 125] width 19 height 5
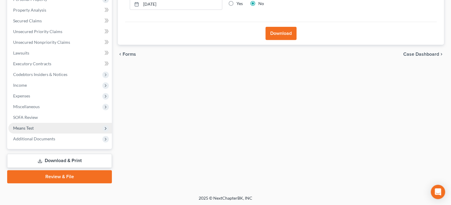
click at [46, 128] on span "Means Test" at bounding box center [60, 128] width 104 height 11
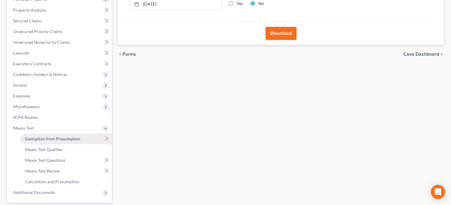
click at [46, 134] on link "Exemption from Presumption" at bounding box center [66, 139] width 92 height 11
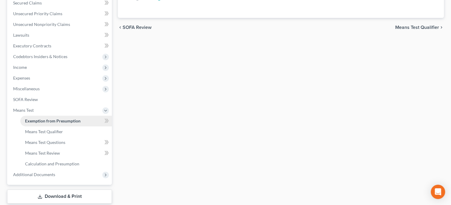
scroll to position [156, 0]
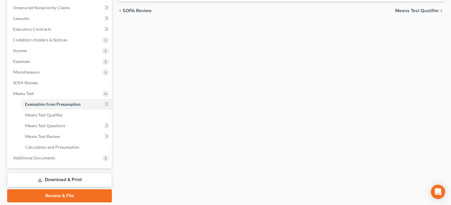
click at [86, 181] on link "Download & Print" at bounding box center [59, 180] width 105 height 14
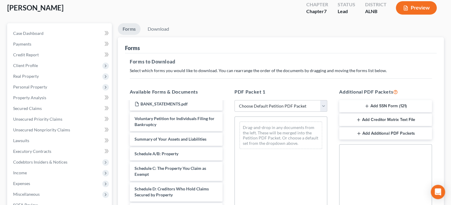
scroll to position [92, 0]
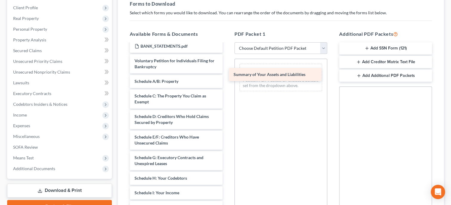
drag, startPoint x: 181, startPoint y: 81, endPoint x: 281, endPoint y: 73, distance: 100.5
click at [227, 73] on div "Summary of Your Assets and Liabilities Installments Fee Sheets 2023_TAX_RETURN.…" at bounding box center [176, 156] width 102 height 409
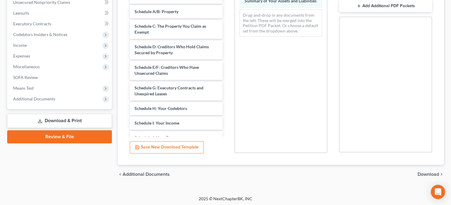
scroll to position [163, 0]
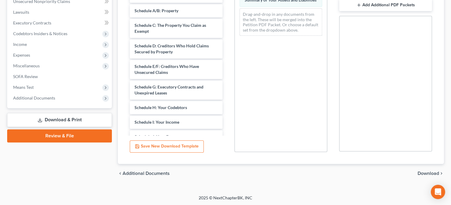
click at [425, 172] on span "Download" at bounding box center [428, 173] width 21 height 5
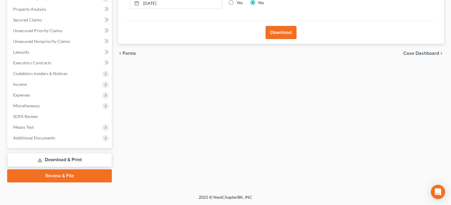
scroll to position [122, 0]
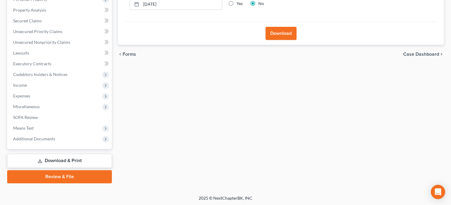
click at [284, 33] on button "Download" at bounding box center [281, 33] width 31 height 13
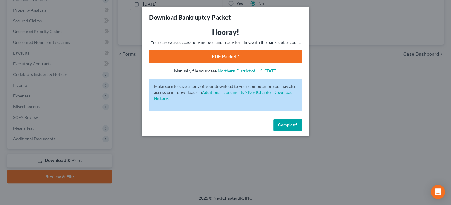
click at [252, 55] on link "PDF Packet 1" at bounding box center [225, 56] width 153 height 13
click at [284, 124] on span "Complete!" at bounding box center [287, 125] width 19 height 5
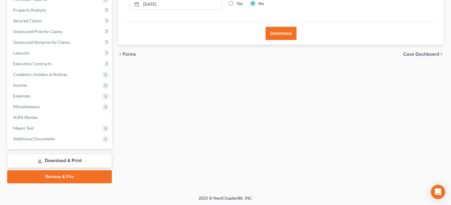
click at [59, 159] on link "Download & Print" at bounding box center [59, 161] width 105 height 14
click at [65, 162] on link "Download & Print" at bounding box center [59, 161] width 105 height 14
click at [45, 141] on span "Additional Documents" at bounding box center [34, 138] width 42 height 5
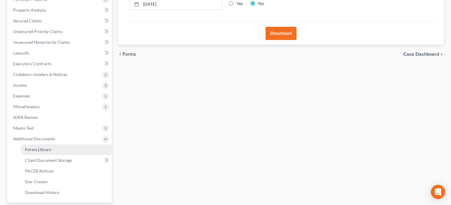
click at [44, 152] on link "Forms Library" at bounding box center [66, 149] width 92 height 11
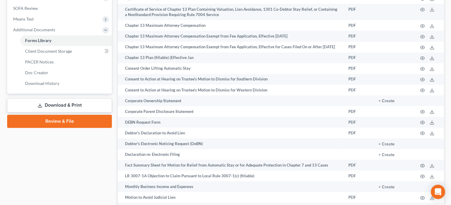
scroll to position [246, 0]
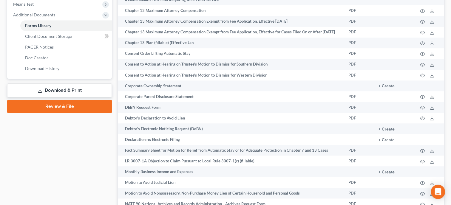
click at [61, 87] on link "Download & Print" at bounding box center [59, 91] width 105 height 14
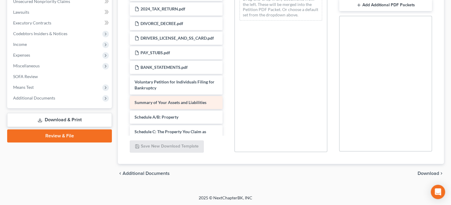
scroll to position [30, 0]
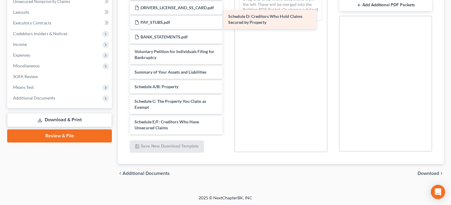
drag, startPoint x: 157, startPoint y: 124, endPoint x: 252, endPoint y: 11, distance: 148.2
click at [227, 11] on div "Schedule D: Creditors Who Hold Claims Secured by Property Installments Fee Shee…" at bounding box center [176, 144] width 102 height 403
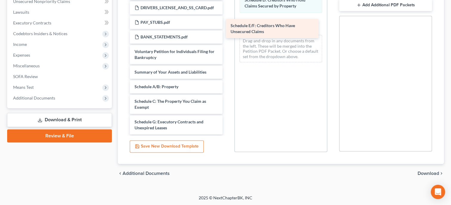
drag, startPoint x: 171, startPoint y: 121, endPoint x: 263, endPoint y: 28, distance: 130.6
click at [227, 19] on div "Schedule E/F: Creditors Who Have Unsecured Claims Installments Fee Sheets 2023_…" at bounding box center [176, 134] width 102 height 383
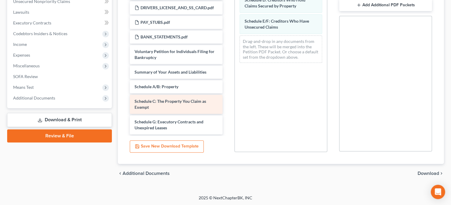
scroll to position [61, 0]
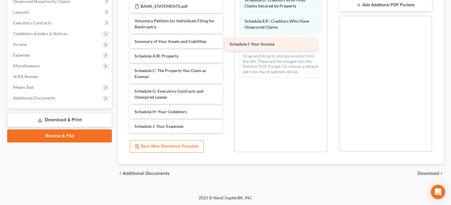
drag, startPoint x: 171, startPoint y: 124, endPoint x: 271, endPoint y: 39, distance: 130.9
click at [227, 39] on div "Schedule I: Your Income Installments Fee Sheets 2023_TAX_RETURN.pdf 2024_TAX_RE…" at bounding box center [176, 96] width 102 height 368
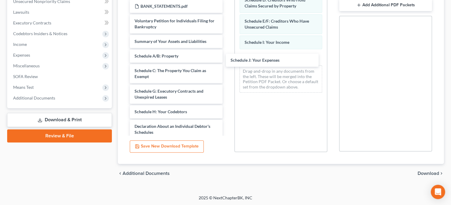
drag, startPoint x: 181, startPoint y: 124, endPoint x: 321, endPoint y: 100, distance: 142.3
click at [227, 56] on div "Schedule J: Your Expenses Installments Fee Sheets 2023_TAX_RETURN.pdf 2024_TAX_…" at bounding box center [176, 88] width 102 height 353
click at [423, 173] on span "Download" at bounding box center [428, 173] width 21 height 5
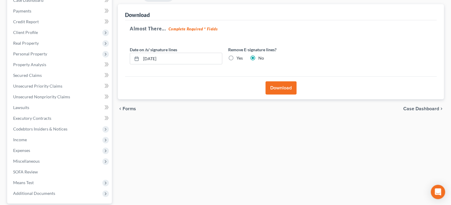
scroll to position [60, 0]
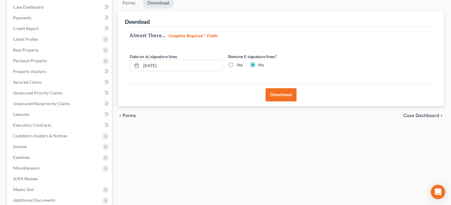
click at [283, 89] on button "Download" at bounding box center [281, 94] width 31 height 13
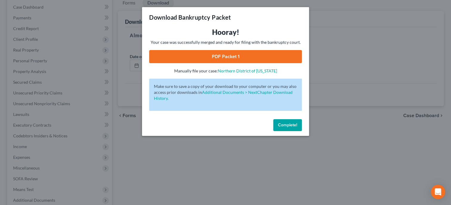
click at [200, 58] on link "PDF Packet 1" at bounding box center [225, 56] width 153 height 13
click at [293, 126] on span "Complete!" at bounding box center [287, 125] width 19 height 5
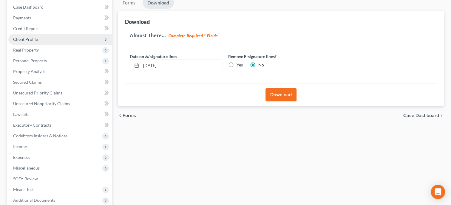
click at [34, 38] on span "Client Profile" at bounding box center [25, 39] width 25 height 5
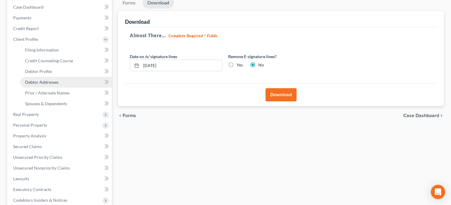
click at [43, 80] on span "Debtor Addresses" at bounding box center [41, 82] width 33 height 5
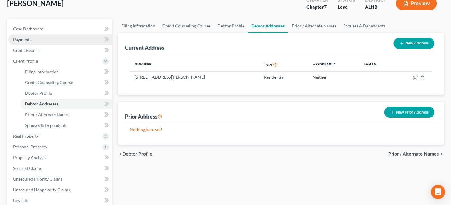
click at [98, 15] on div "Clonts, Skyler Upgraded Chapter Chapter 7 Status Lead District ALNB Preview" at bounding box center [225, 6] width 437 height 26
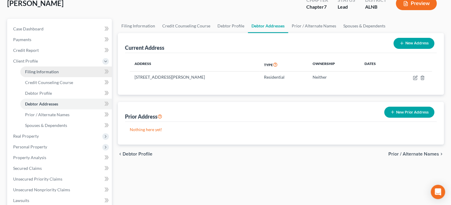
scroll to position [33, 0]
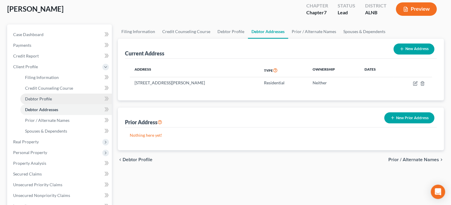
click at [46, 98] on span "Debtor Profile" at bounding box center [38, 98] width 27 height 5
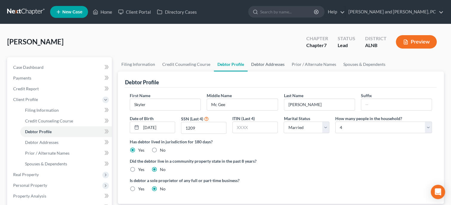
click at [277, 63] on link "Debtor Addresses" at bounding box center [268, 64] width 41 height 14
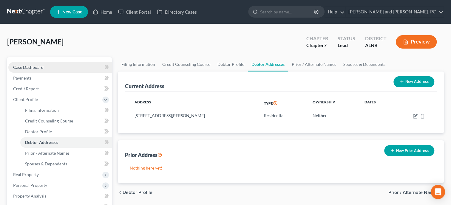
click at [38, 66] on span "Case Dashboard" at bounding box center [28, 67] width 30 height 5
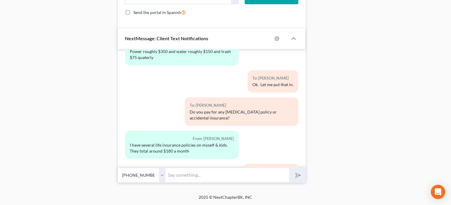
scroll to position [448, 0]
click at [187, 176] on input "text" at bounding box center [228, 175] width 124 height 15
click at [289, 168] on button "submit" at bounding box center [297, 175] width 16 height 14
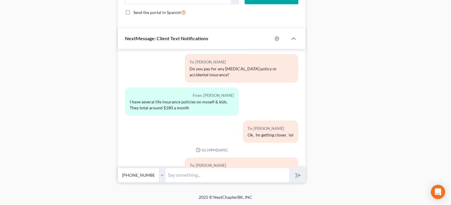
scroll to position [1676, 0]
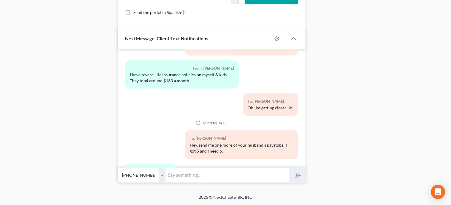
click at [190, 181] on input "text" at bounding box center [228, 175] width 124 height 15
click at [289, 168] on button "submit" at bounding box center [297, 175] width 16 height 14
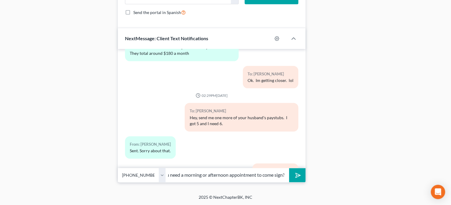
scroll to position [0, 18]
click at [289, 168] on button "submit" at bounding box center [297, 175] width 16 height 14
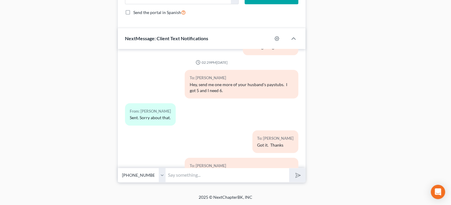
scroll to position [1764, 0]
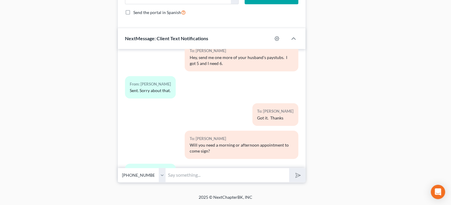
click at [203, 176] on input "text" at bounding box center [228, 175] width 124 height 15
click at [296, 175] on icon "submit" at bounding box center [297, 175] width 8 height 8
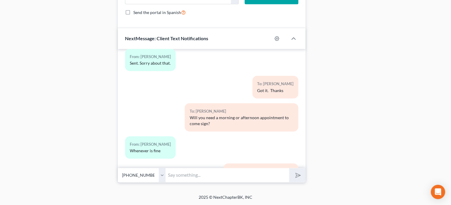
scroll to position [1819, 0]
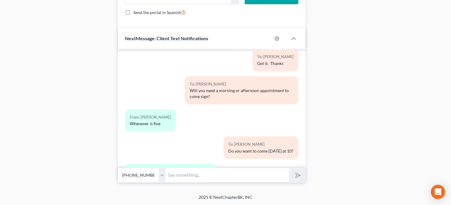
click at [248, 179] on input "text" at bounding box center [228, 175] width 124 height 15
click at [300, 176] on icon "submit" at bounding box center [297, 175] width 8 height 8
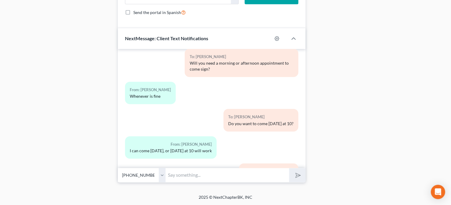
scroll to position [1873, 0]
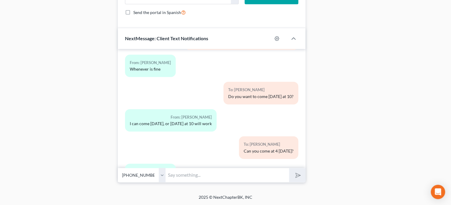
click at [172, 176] on input "text" at bounding box center [228, 175] width 124 height 15
click at [289, 168] on button "submit" at bounding box center [297, 175] width 16 height 14
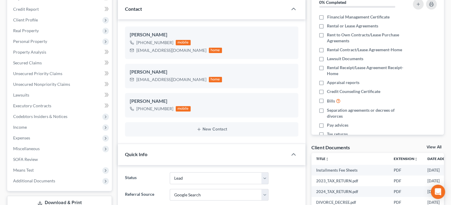
scroll to position [49, 0]
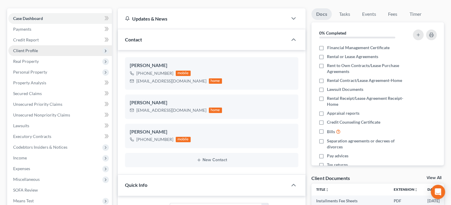
click at [36, 50] on span "Client Profile" at bounding box center [25, 50] width 25 height 5
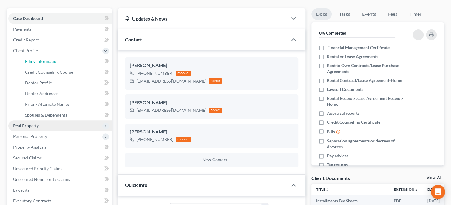
click at [42, 58] on link "Filing Information" at bounding box center [66, 61] width 92 height 11
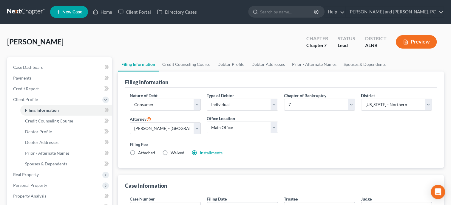
click at [203, 152] on link "Installments" at bounding box center [211, 152] width 23 height 5
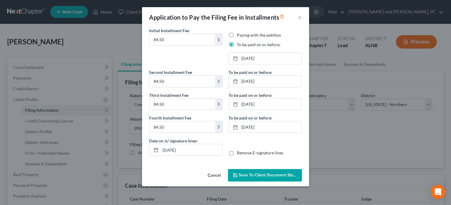
click at [213, 176] on button "Cancel" at bounding box center [214, 176] width 23 height 12
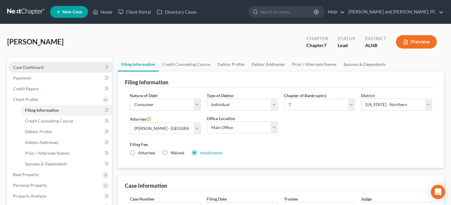
click at [31, 71] on link "Case Dashboard" at bounding box center [60, 67] width 104 height 11
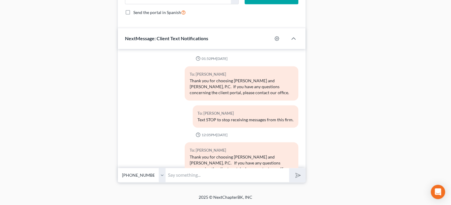
scroll to position [1928, 0]
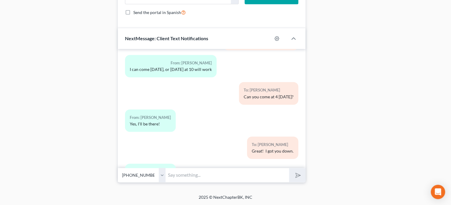
click at [192, 176] on input "text" at bounding box center [228, 175] width 124 height 15
click at [289, 168] on button "submit" at bounding box center [297, 175] width 16 height 14
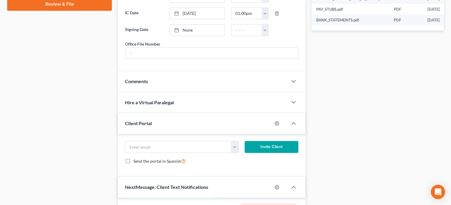
scroll to position [141, 0]
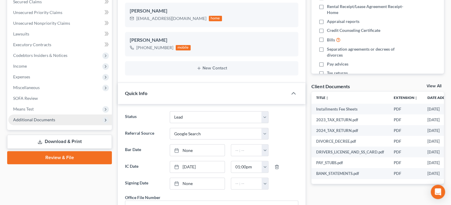
click at [49, 118] on span "Additional Documents" at bounding box center [34, 119] width 42 height 5
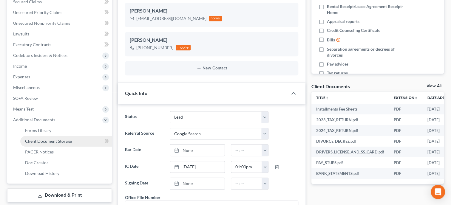
click at [51, 140] on span "Client Document Storage" at bounding box center [48, 141] width 47 height 5
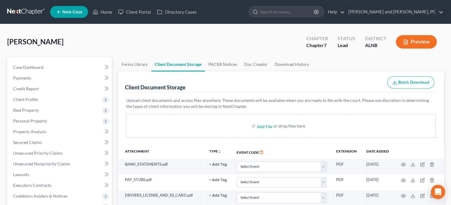
scroll to position [153, 0]
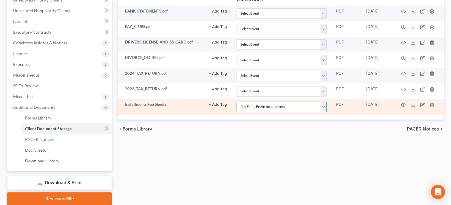
click option "Pay Filing Fee in Installments" at bounding box center [0, 0] width 0 height 0
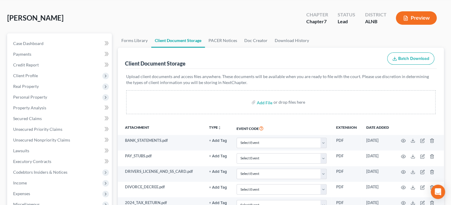
scroll to position [0, 0]
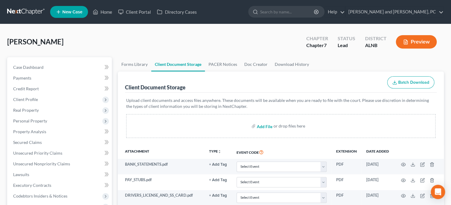
click at [261, 127] on input "file" at bounding box center [264, 126] width 14 height 11
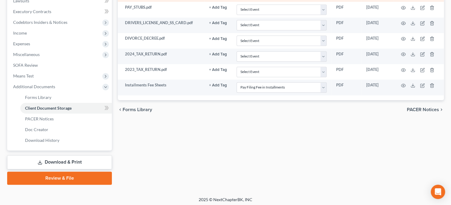
scroll to position [175, 0]
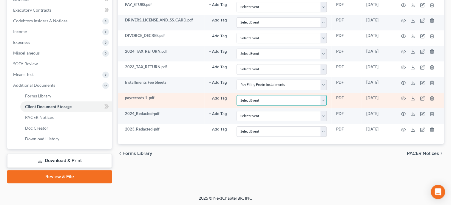
click at [237, 95] on select "Select Event 20 Largest Unsecured Creditors Amended Schedules (Fee) Attachment …" at bounding box center [282, 100] width 90 height 10
click option "Employee Income Records" at bounding box center [0, 0] width 0 height 0
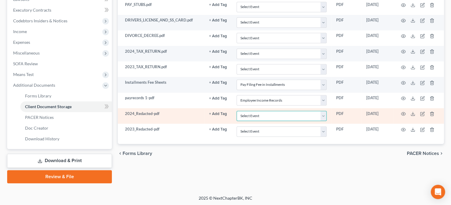
click at [237, 111] on select "Select Event 20 Largest Unsecured Creditors Amended Schedules (Fee) Attachment …" at bounding box center [282, 116] width 90 height 10
click option "Tax Documents" at bounding box center [0, 0] width 0 height 0
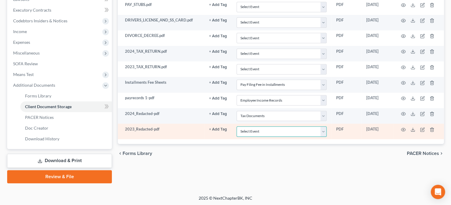
click at [237, 127] on select "Select Event 20 Largest Unsecured Creditors Amended Schedules (Fee) Attachment …" at bounding box center [282, 132] width 90 height 10
click option "Tax Documents" at bounding box center [0, 0] width 0 height 0
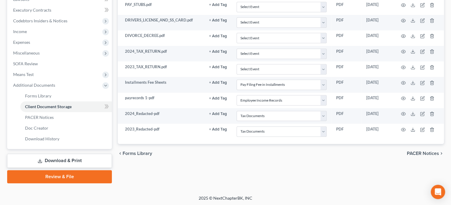
click at [283, 155] on div "chevron_left Forms Library PACER Notices chevron_right" at bounding box center [281, 153] width 326 height 19
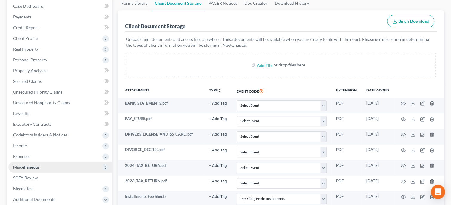
scroll to position [92, 0]
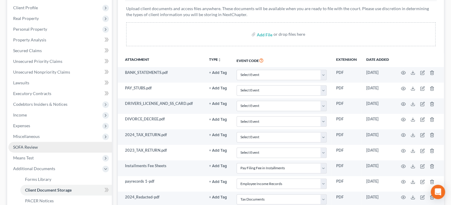
click at [37, 148] on span "SOFA Review" at bounding box center [25, 147] width 25 height 5
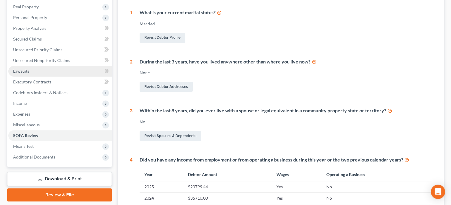
scroll to position [123, 0]
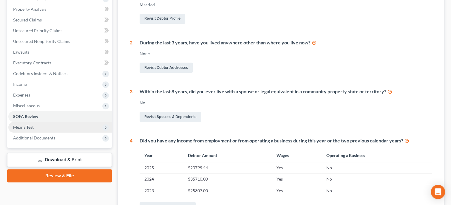
click at [46, 128] on span "Means Test" at bounding box center [60, 127] width 104 height 11
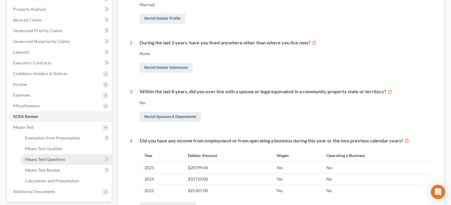
click at [54, 161] on span "Means Test Questions" at bounding box center [45, 159] width 40 height 5
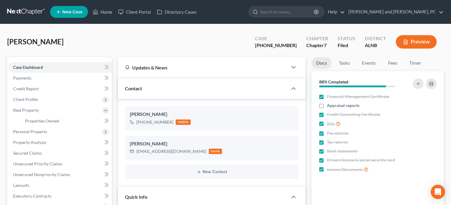
select select "6"
select select "0"
click at [110, 13] on link "Home" at bounding box center [102, 12] width 25 height 11
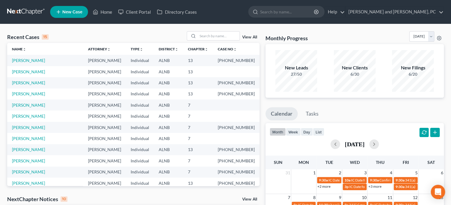
click at [65, 10] on span "New Case" at bounding box center [72, 12] width 20 height 4
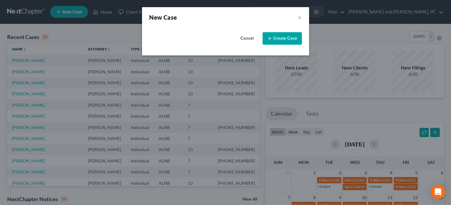
select select "1"
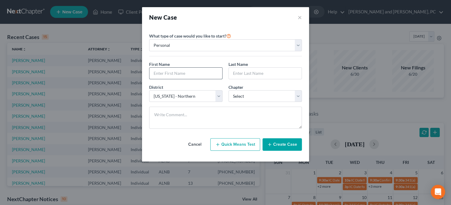
click at [159, 76] on input "text" at bounding box center [185, 73] width 73 height 11
type input "[PERSON_NAME]"
type input "Tuck"
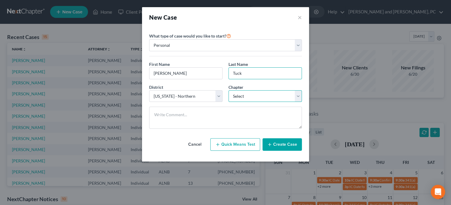
click at [229, 90] on select "Select 7 11 12 13" at bounding box center [265, 96] width 73 height 12
select select "0"
click option "7" at bounding box center [0, 0] width 0 height 0
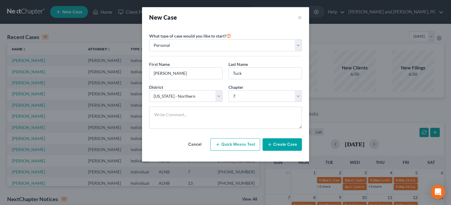
click at [283, 144] on button "Create Case" at bounding box center [282, 144] width 39 height 13
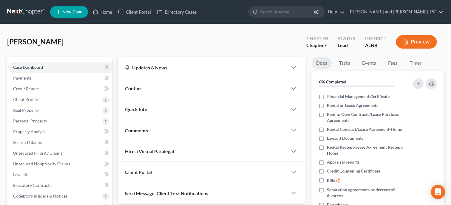
click at [169, 91] on div "Contact" at bounding box center [203, 88] width 170 height 21
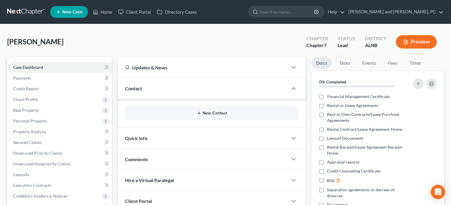
click at [184, 115] on button "New Contact" at bounding box center [212, 113] width 164 height 5
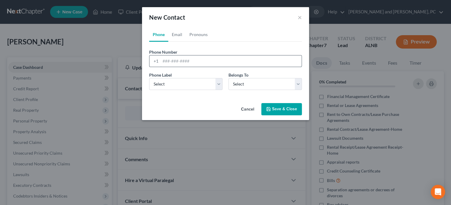
click at [178, 63] on input "tel" at bounding box center [231, 60] width 141 height 11
type input "2562234644"
click at [149, 78] on select "Select Mobile Home Work Other" at bounding box center [185, 84] width 73 height 12
select select "0"
click option "Mobile" at bounding box center [0, 0] width 0 height 0
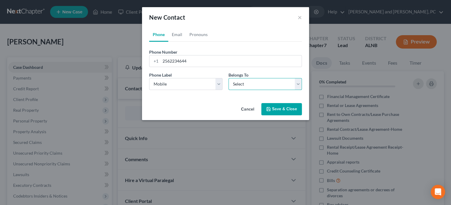
select select "0"
click option "Client" at bounding box center [0, 0] width 0 height 0
click at [178, 36] on link "Email" at bounding box center [177, 34] width 18 height 14
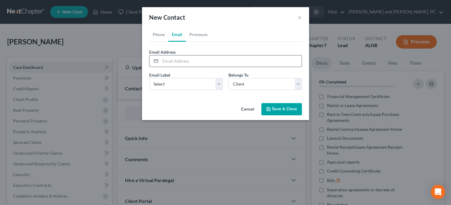
click at [181, 59] on input "email" at bounding box center [231, 60] width 141 height 11
type input "[EMAIL_ADDRESS][DOMAIN_NAME]"
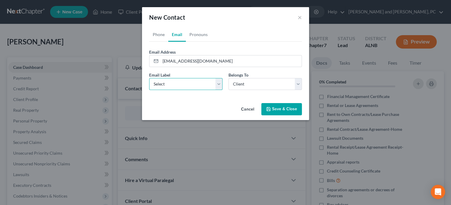
click at [149, 78] on select "Select Home Work Other" at bounding box center [185, 84] width 73 height 12
select select "0"
click option "Home" at bounding box center [0, 0] width 0 height 0
click at [269, 109] on icon "button" at bounding box center [268, 109] width 5 height 5
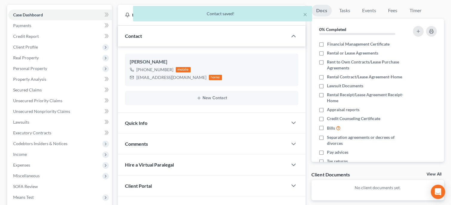
scroll to position [61, 0]
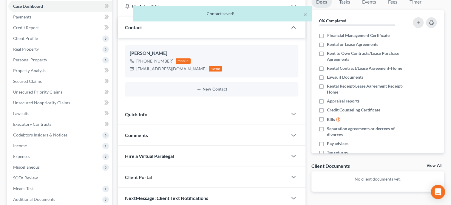
click at [196, 116] on div "Quick Info" at bounding box center [203, 114] width 170 height 21
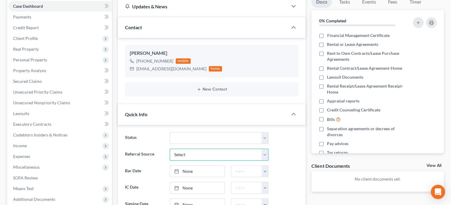
select select "1"
click option "Previous Clients" at bounding box center [0, 0] width 0 height 0
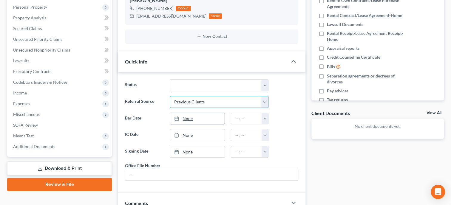
scroll to position [123, 0]
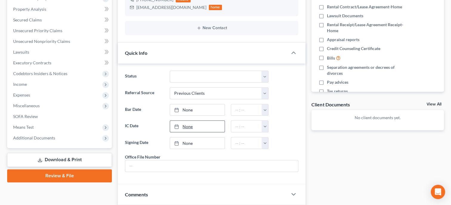
click at [189, 124] on link "None" at bounding box center [197, 126] width 55 height 11
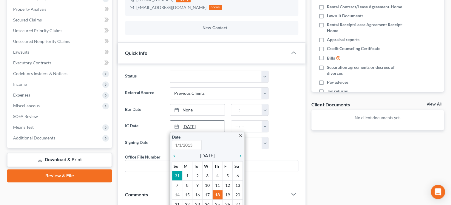
type input "[DATE]"
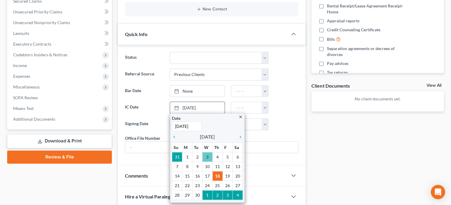
scroll to position [153, 0]
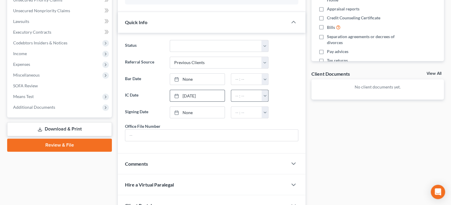
click at [266, 94] on button "button" at bounding box center [265, 95] width 7 height 11
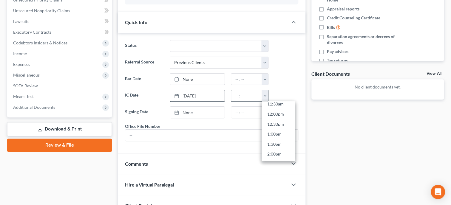
scroll to position [269, 0]
click at [277, 120] on link "2:00pm" at bounding box center [278, 121] width 33 height 10
type input "2:00pm"
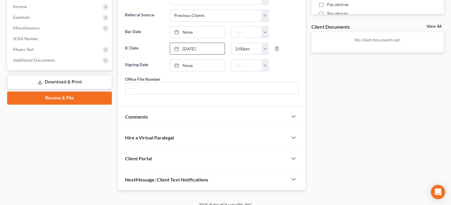
scroll to position [213, 0]
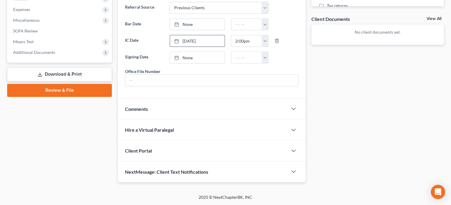
click at [215, 150] on div "Client Portal" at bounding box center [203, 151] width 170 height 21
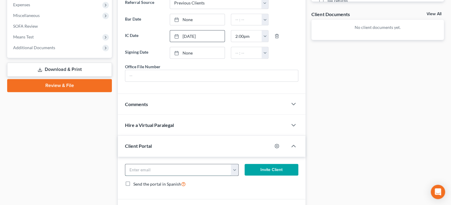
click at [201, 170] on input "email" at bounding box center [178, 169] width 106 height 11
type input "[EMAIL_ADDRESS][DOMAIN_NAME]"
click at [264, 175] on button "Invite Client" at bounding box center [272, 170] width 54 height 12
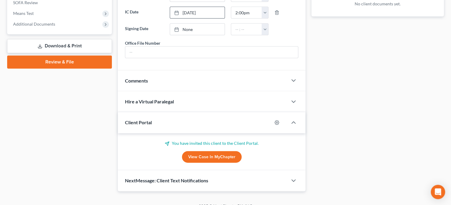
scroll to position [250, 0]
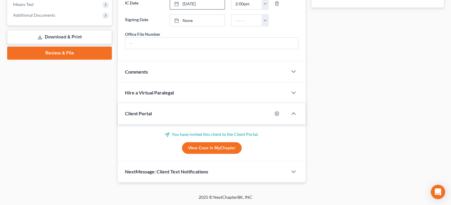
click at [204, 175] on div "NextMessage: Client Text Notifications" at bounding box center [203, 171] width 170 height 21
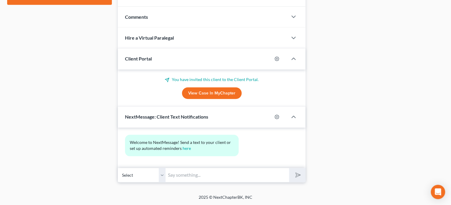
scroll to position [305, 0]
click at [204, 175] on input "text" at bounding box center [228, 175] width 124 height 15
type input "Thank you for choosing [PERSON_NAME] and [PERSON_NAME], P.C. If you have any qu…"
click at [298, 174] on polygon "submit" at bounding box center [296, 175] width 7 height 7
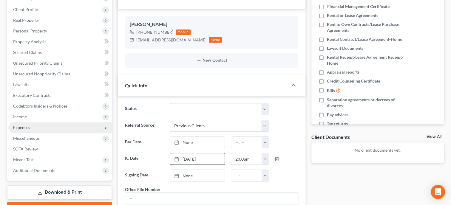
scroll to position [0, 0]
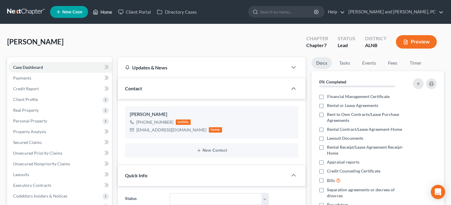
click at [110, 13] on link "Home" at bounding box center [102, 12] width 25 height 11
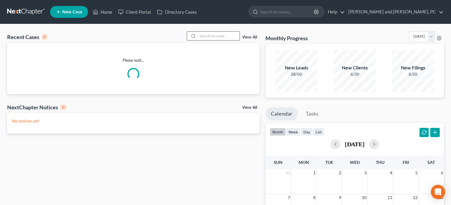
click at [221, 37] on input "search" at bounding box center [219, 36] width 42 height 9
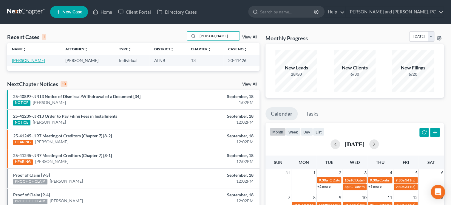
type input "[PERSON_NAME]"
click at [37, 63] on link "[PERSON_NAME]" at bounding box center [28, 60] width 33 height 5
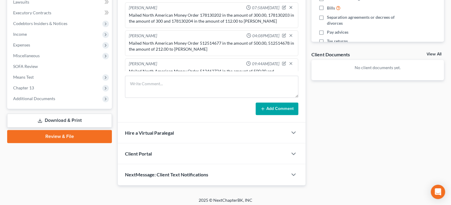
scroll to position [175, 0]
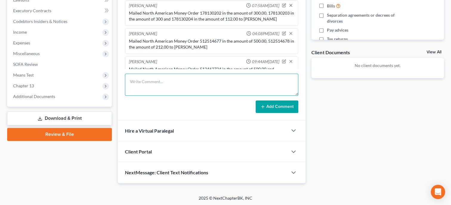
click at [137, 90] on textarea at bounding box center [211, 85] width 173 height 22
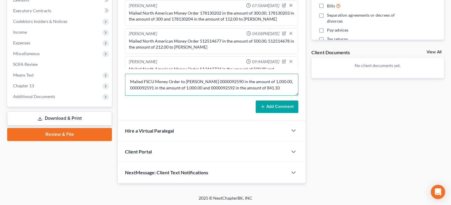
scroll to position [2, 0]
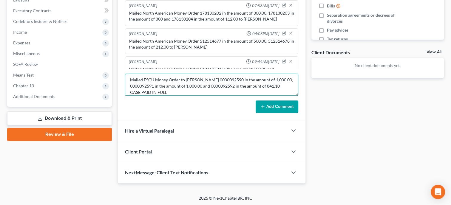
type textarea "Mailed FSCU Money Order to [PERSON_NAME] 0000092590 in the amount of 1,000.00, …"
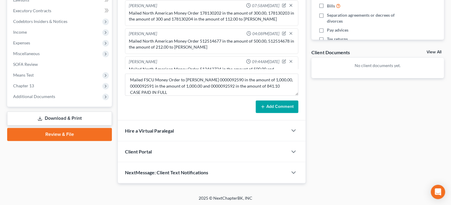
click at [264, 107] on icon at bounding box center [262, 106] width 5 height 5
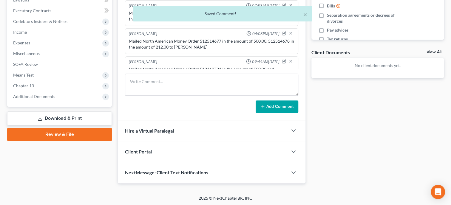
scroll to position [1389, 0]
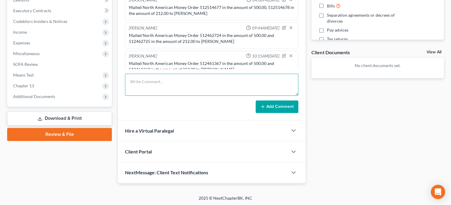
click at [155, 92] on textarea at bounding box center [211, 85] width 173 height 22
type textarea "e"
type textarea "Emailed FM Docs to CFEFA"
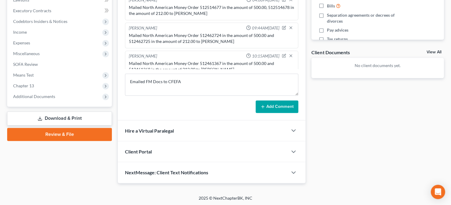
click at [265, 106] on icon at bounding box center [262, 106] width 5 height 5
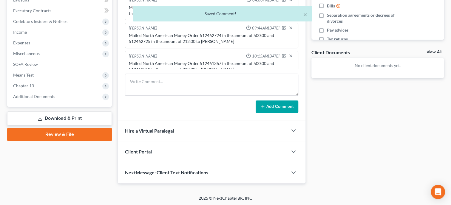
scroll to position [1411, 0]
